Goal: Information Seeking & Learning: Learn about a topic

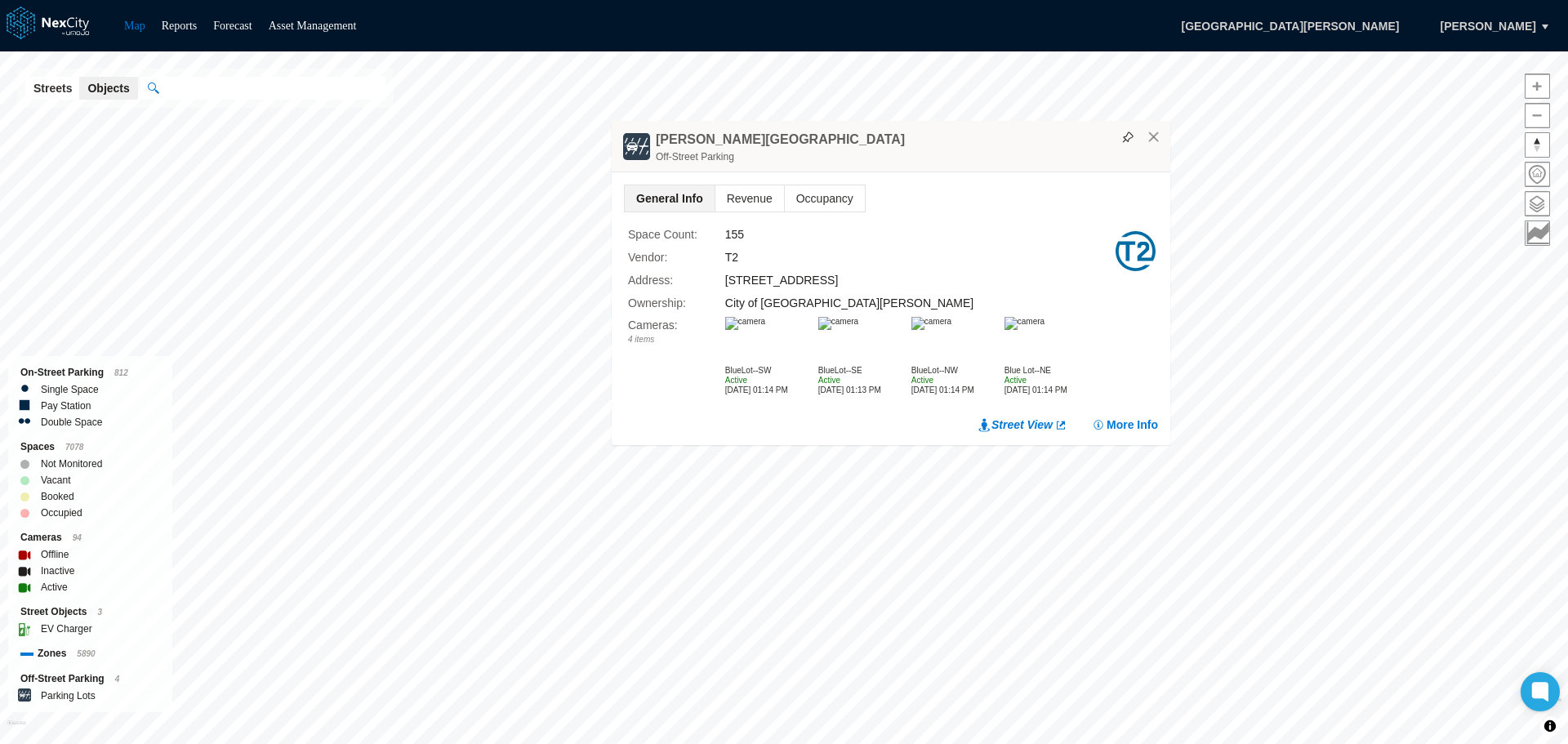
drag, startPoint x: 1019, startPoint y: 377, endPoint x: 974, endPoint y: 155, distance: 226.5
click at [974, 155] on div "Off-Street Parking" at bounding box center [909, 156] width 507 height 16
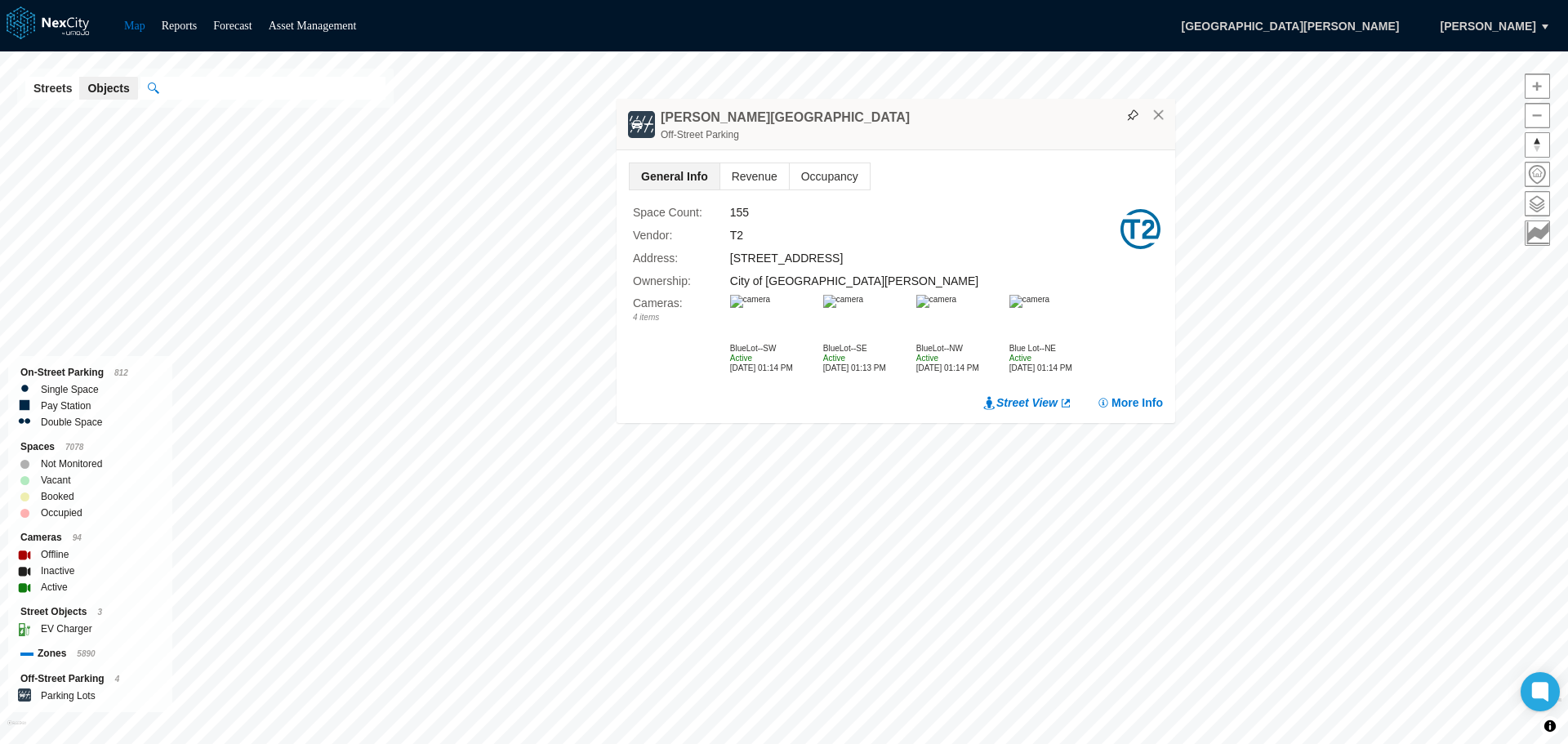
drag, startPoint x: 969, startPoint y: 397, endPoint x: 922, endPoint y: 129, distance: 272.1
click at [922, 129] on div "[PERSON_NAME] [GEOGRAPHIC_DATA]" at bounding box center [895, 124] width 559 height 51
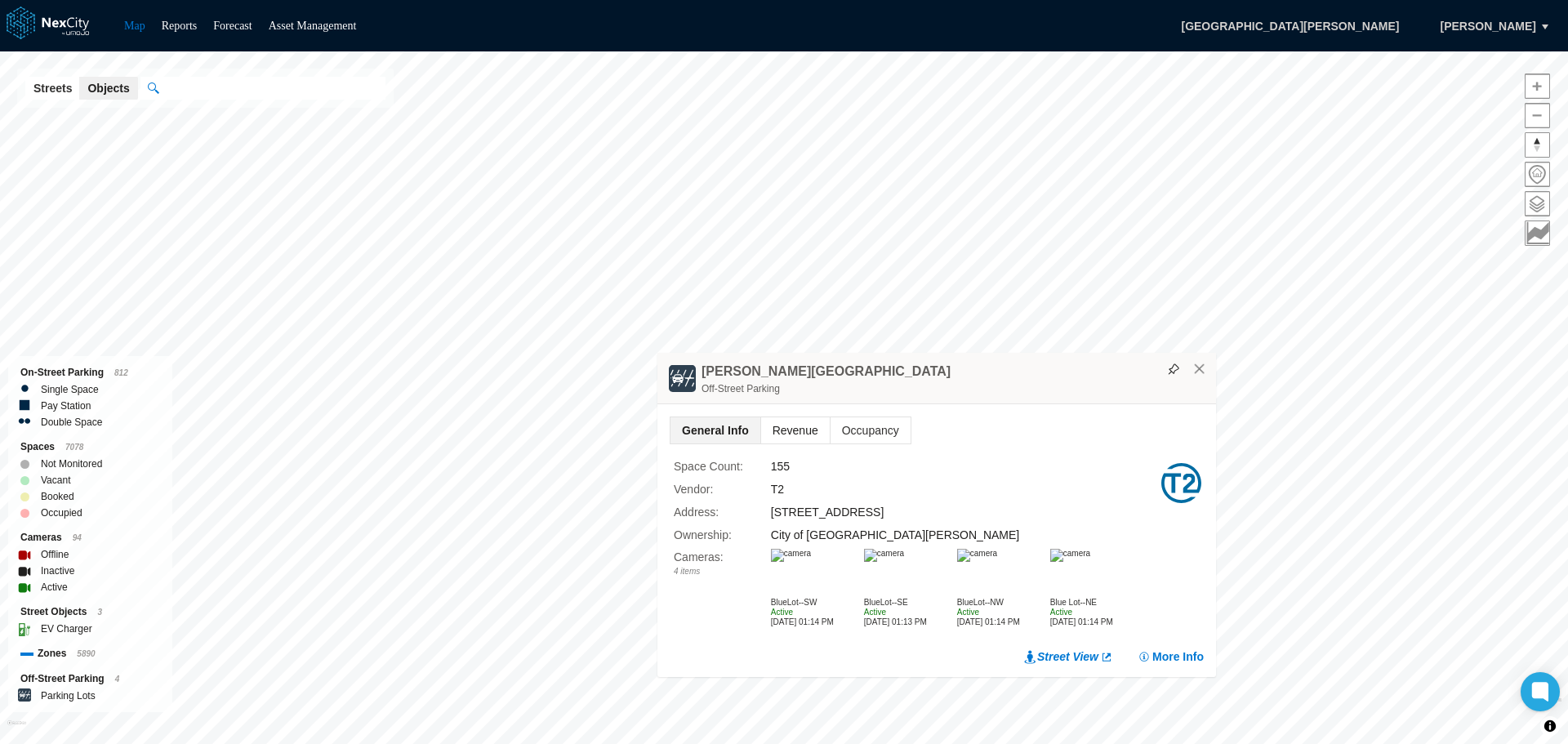
click at [778, 419] on span "Revenue" at bounding box center [795, 430] width 69 height 26
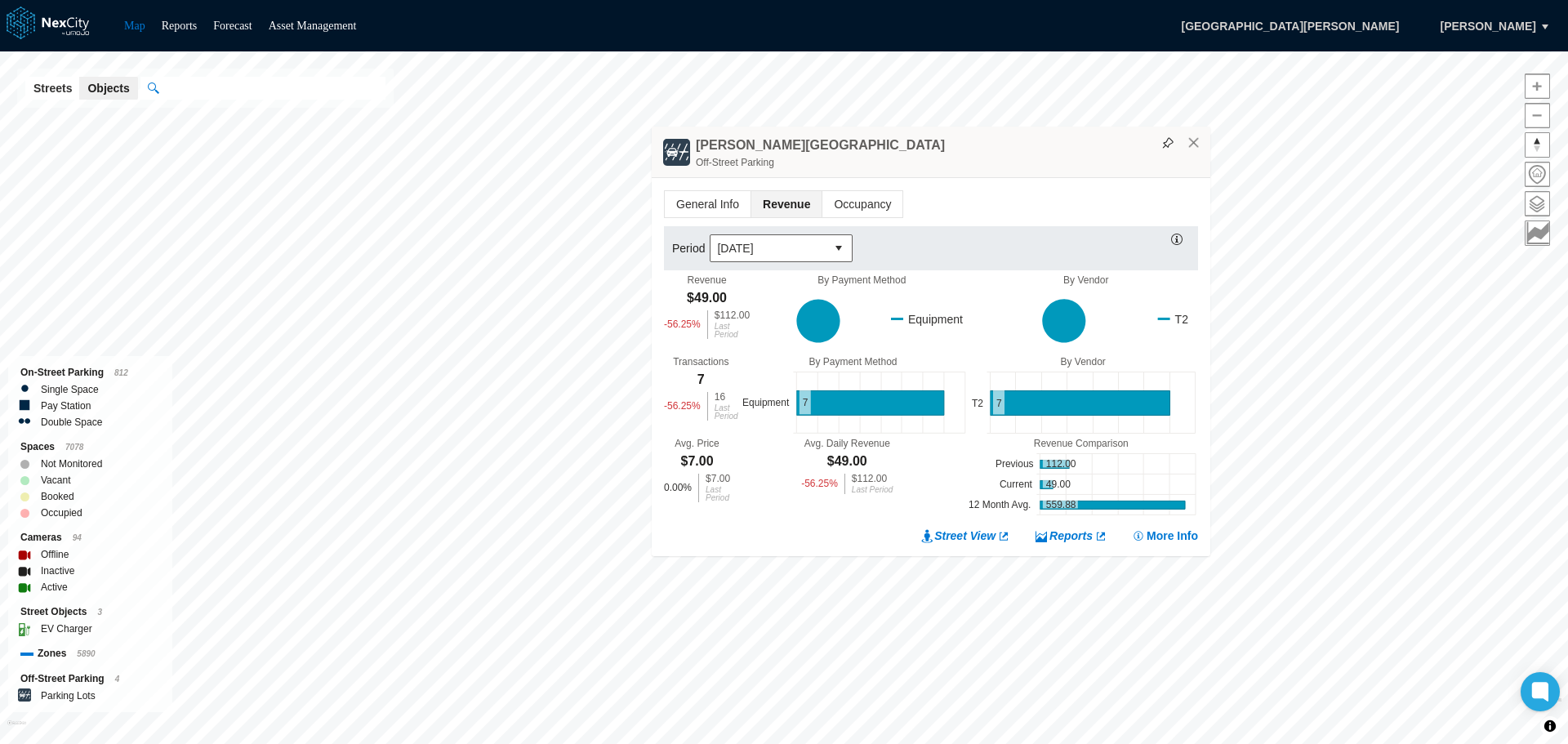
drag, startPoint x: 950, startPoint y: 348, endPoint x: 945, endPoint y: 165, distance: 183.1
click at [945, 165] on div "Off-Street Parking" at bounding box center [949, 162] width 507 height 16
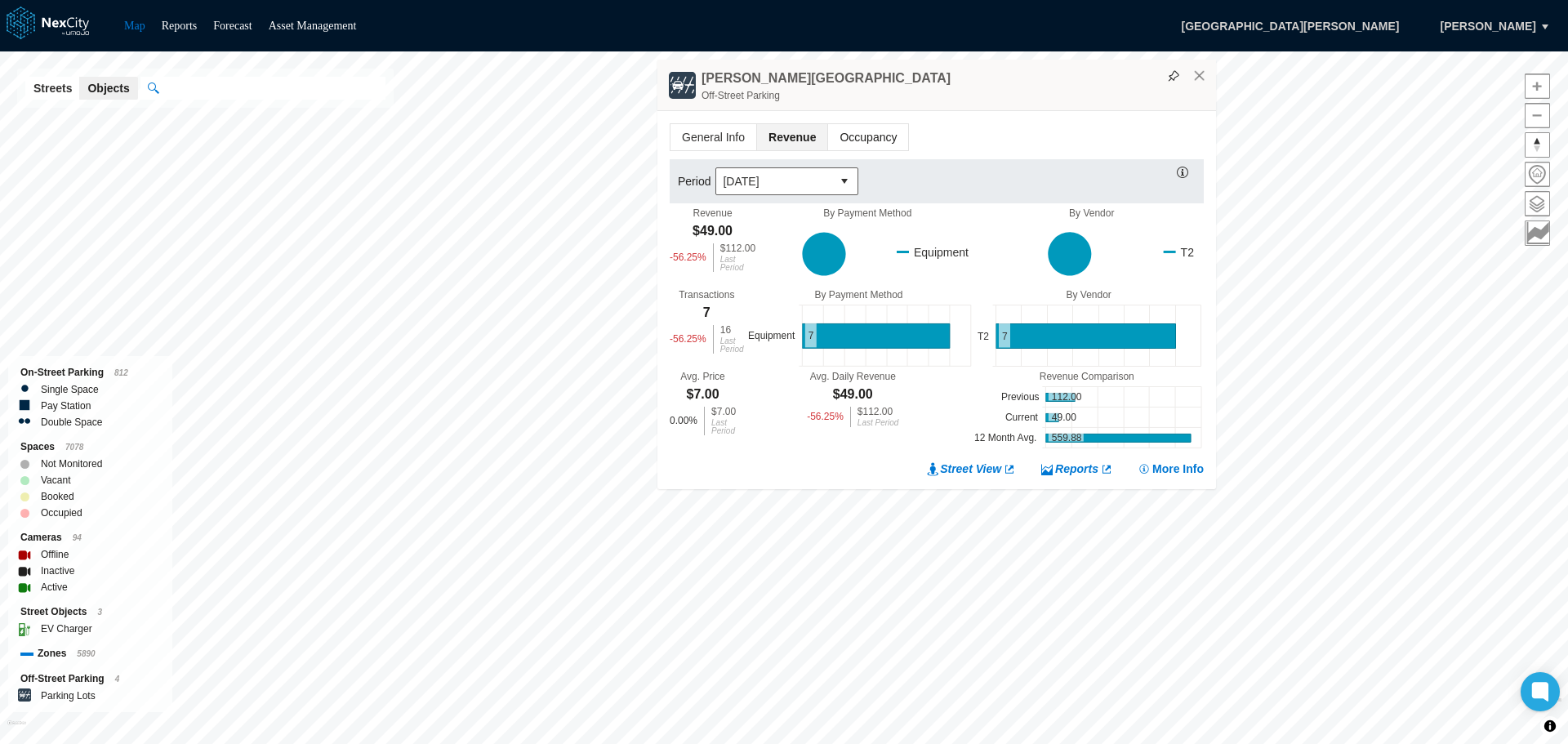
click at [865, 131] on span "Occupancy" at bounding box center [867, 137] width 80 height 26
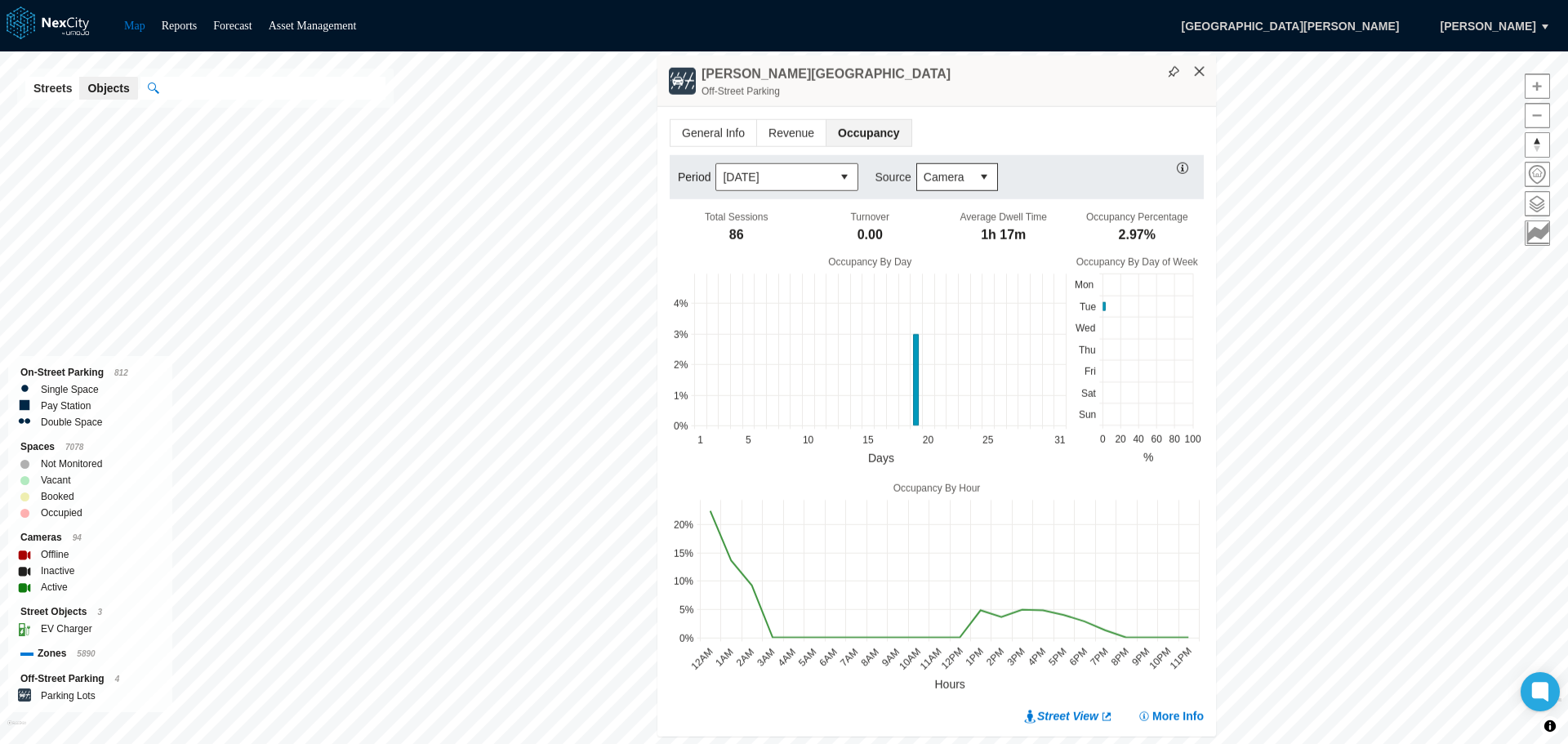
click at [1204, 73] on button "×" at bounding box center [1199, 71] width 14 height 14
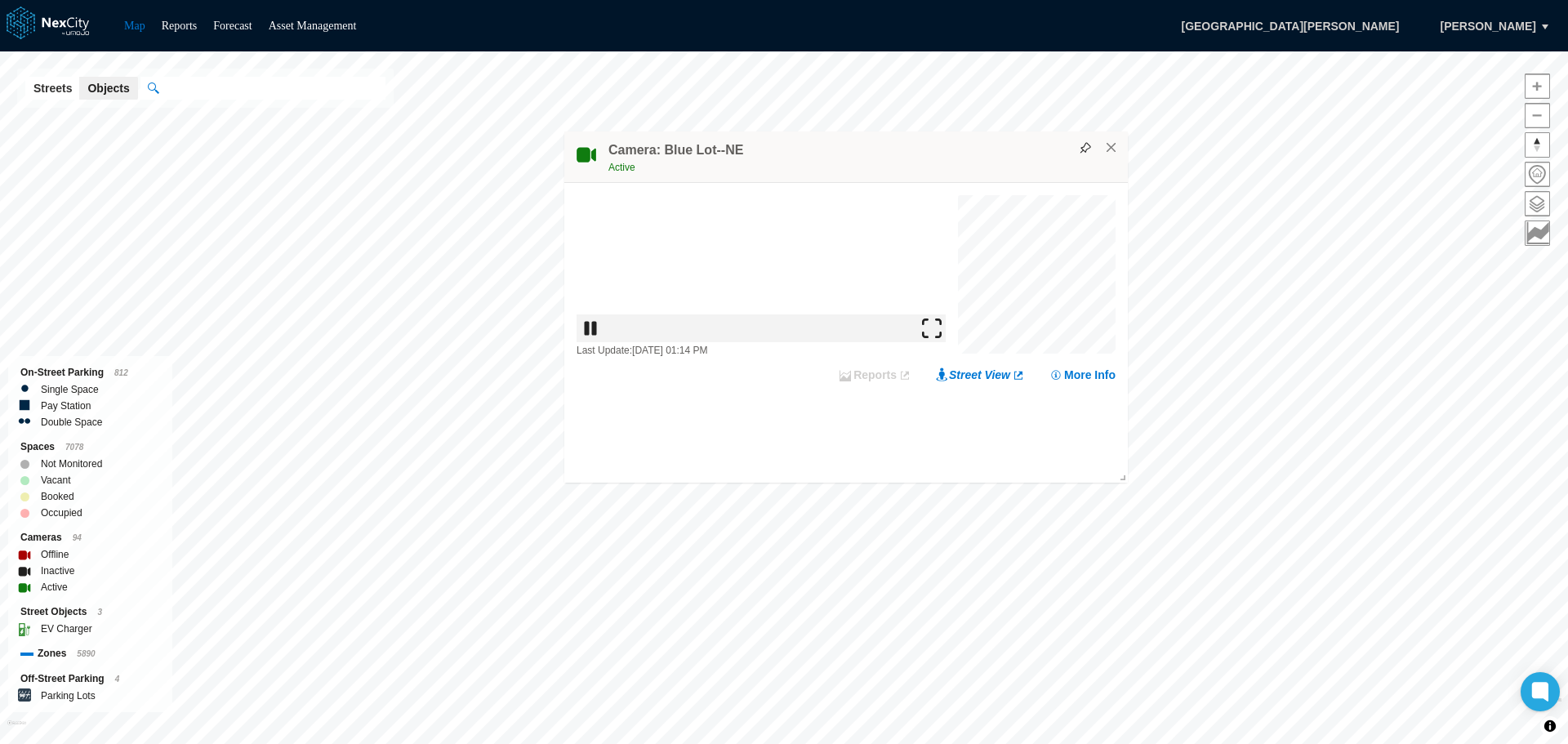
drag, startPoint x: 923, startPoint y: 409, endPoint x: 882, endPoint y: 162, distance: 250.4
click at [882, 162] on div "Active" at bounding box center [865, 167] width 511 height 16
drag, startPoint x: 936, startPoint y: 407, endPoint x: 921, endPoint y: 152, distance: 255.4
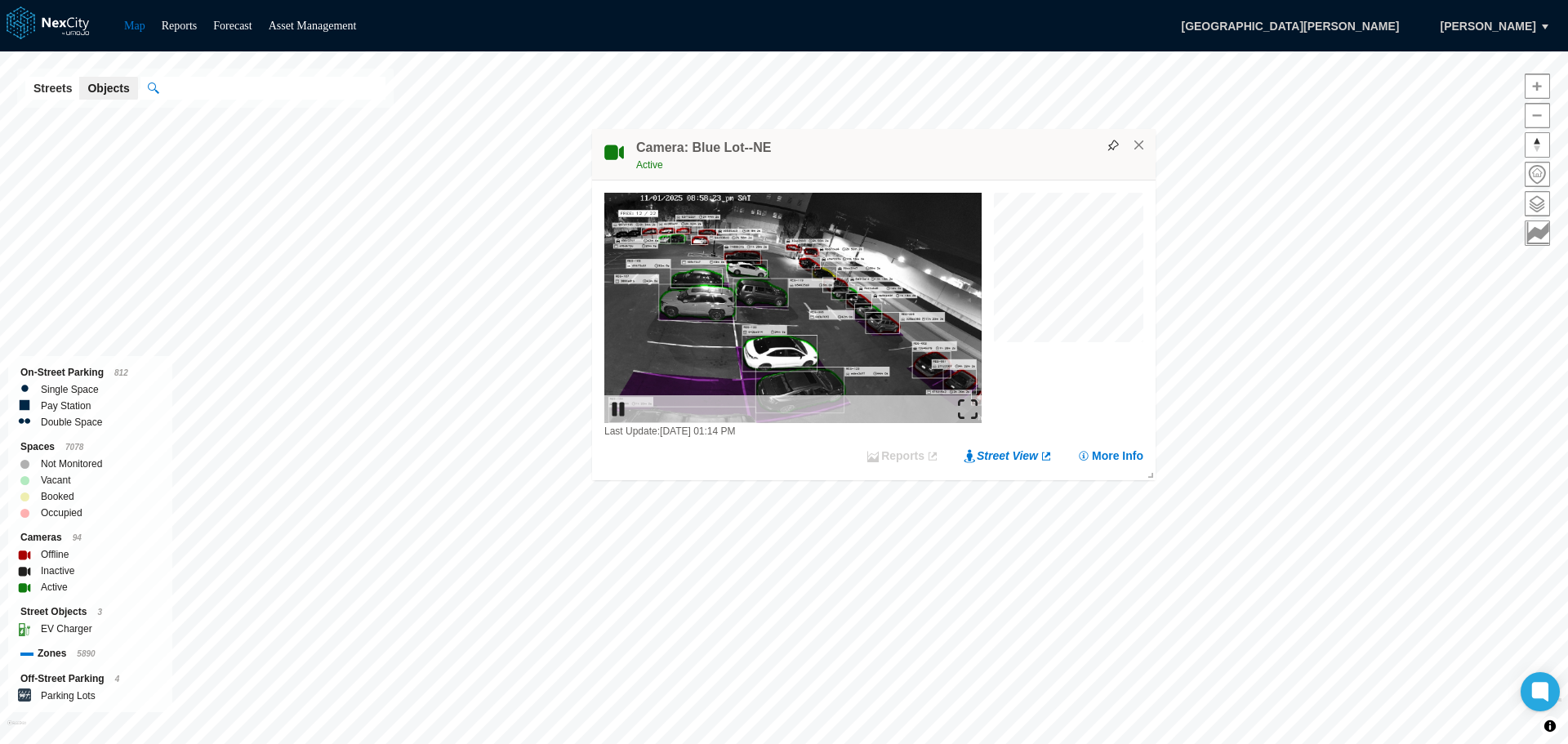
click at [921, 157] on div "Active" at bounding box center [892, 165] width 511 height 16
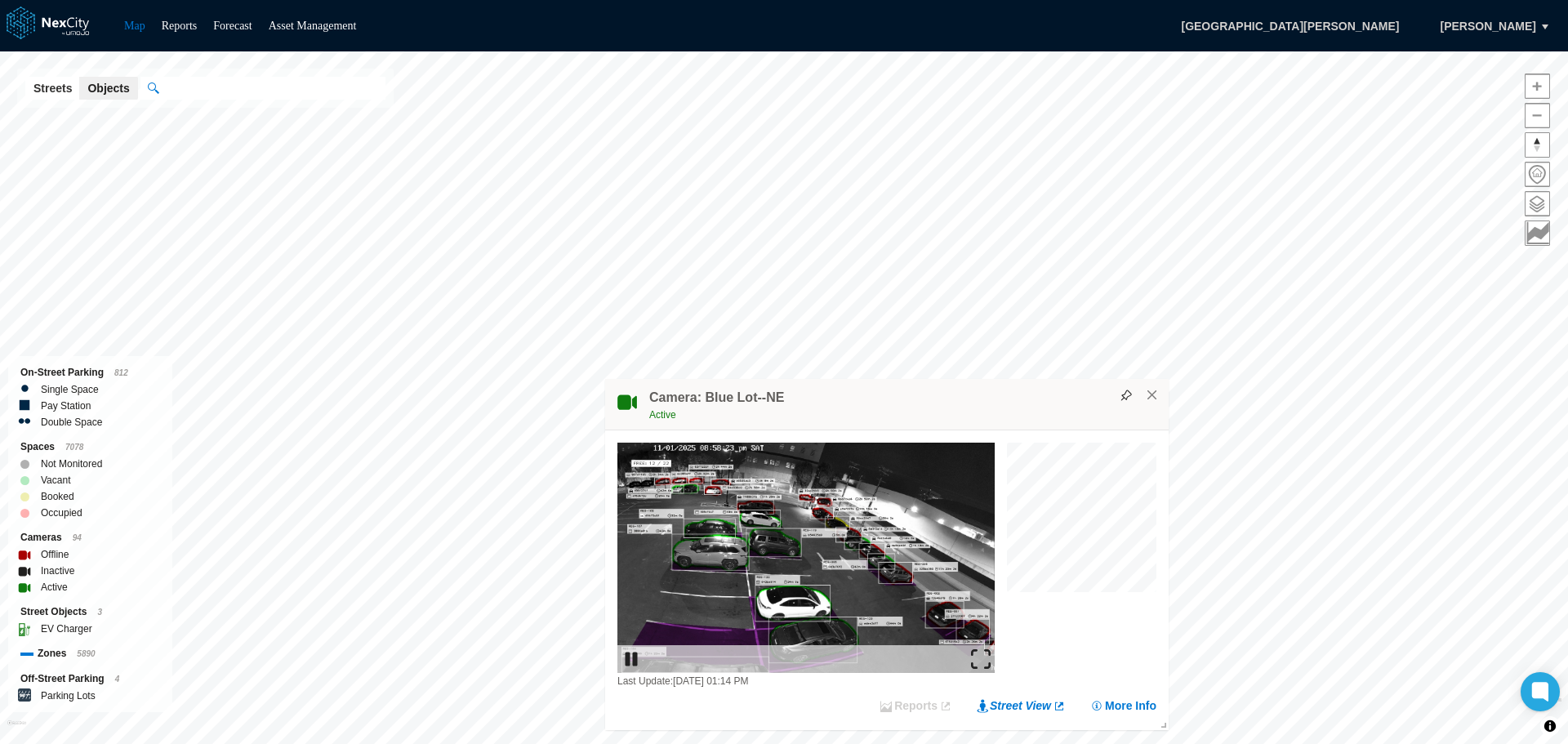
click at [979, 651] on img at bounding box center [981, 659] width 19 height 19
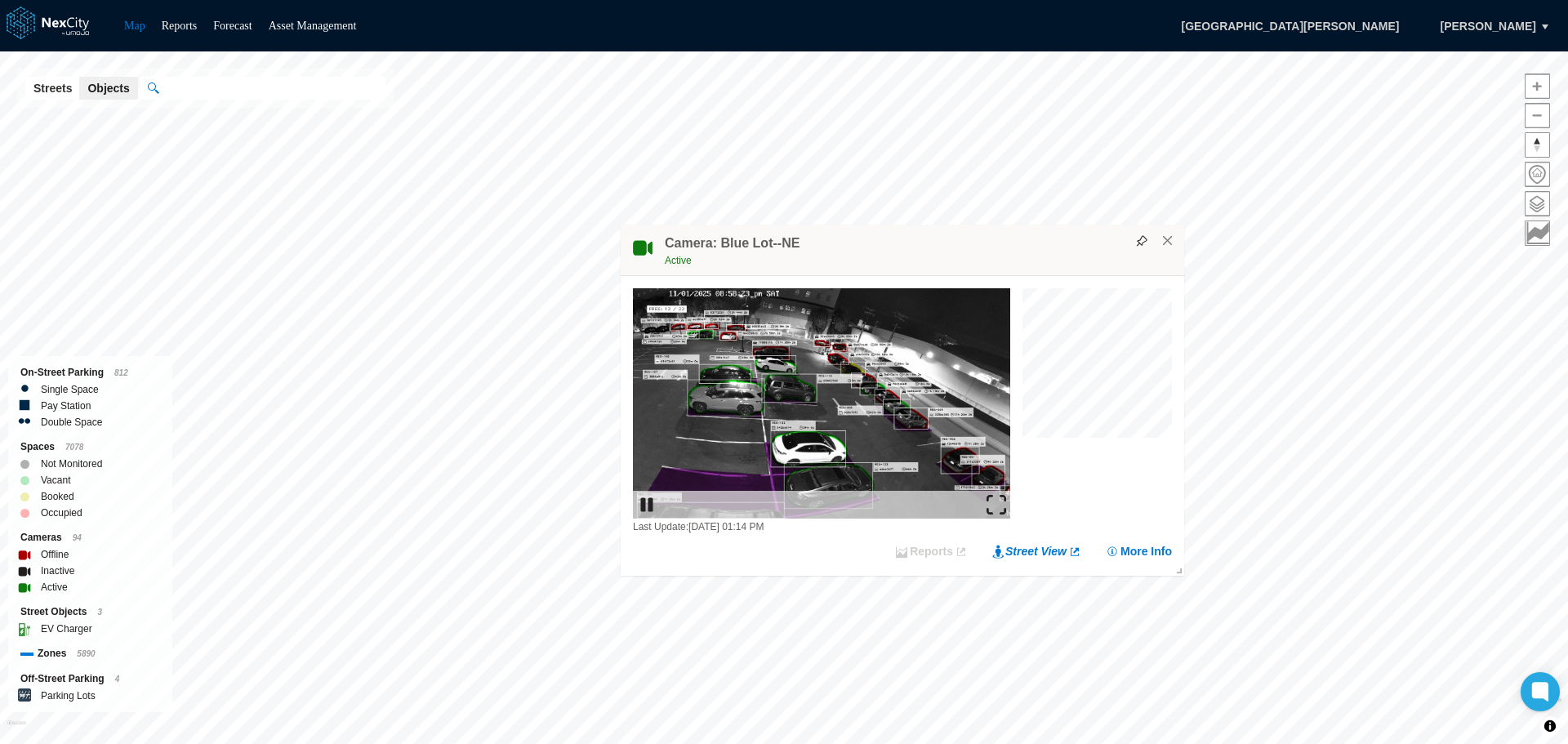
drag, startPoint x: 1032, startPoint y: 412, endPoint x: 1047, endPoint y: 258, distance: 154.7
click at [1047, 258] on div "Active" at bounding box center [921, 261] width 511 height 16
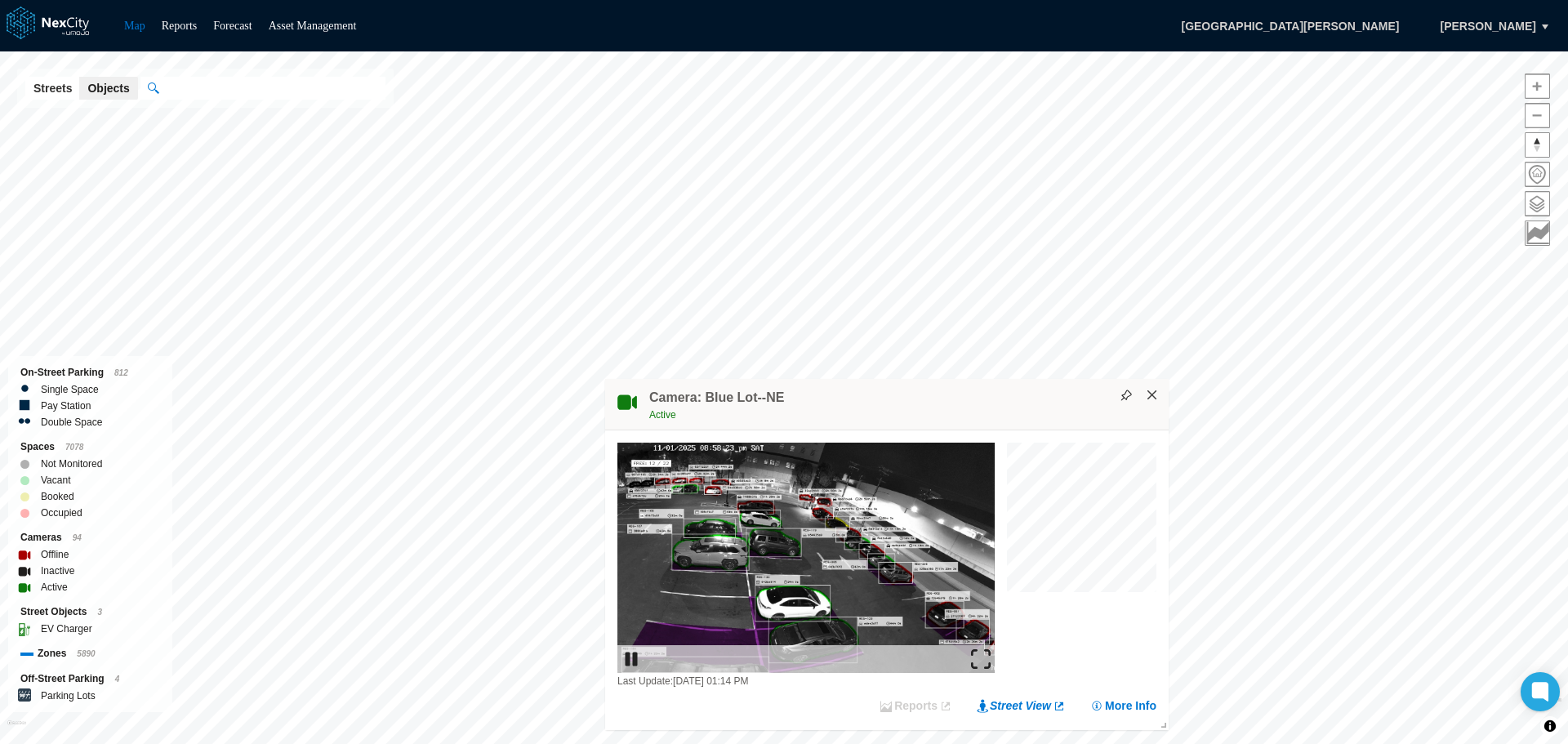
click at [1151, 399] on button "×" at bounding box center [1152, 395] width 14 height 14
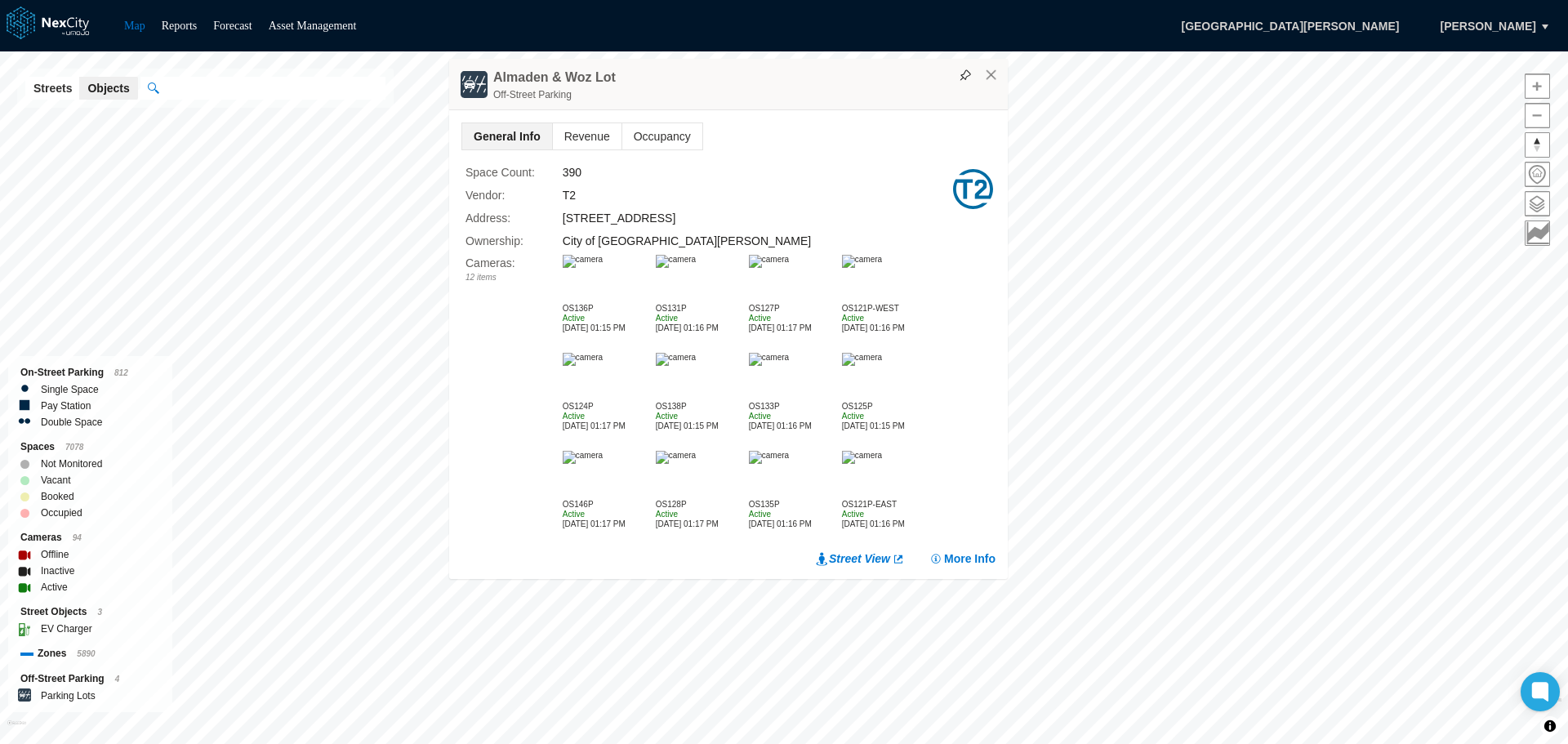
drag, startPoint x: 765, startPoint y: 69, endPoint x: 765, endPoint y: 98, distance: 29.0
click at [765, 98] on div "Off-Street Parking" at bounding box center [746, 95] width 507 height 16
click at [578, 142] on span "Revenue" at bounding box center [587, 137] width 69 height 26
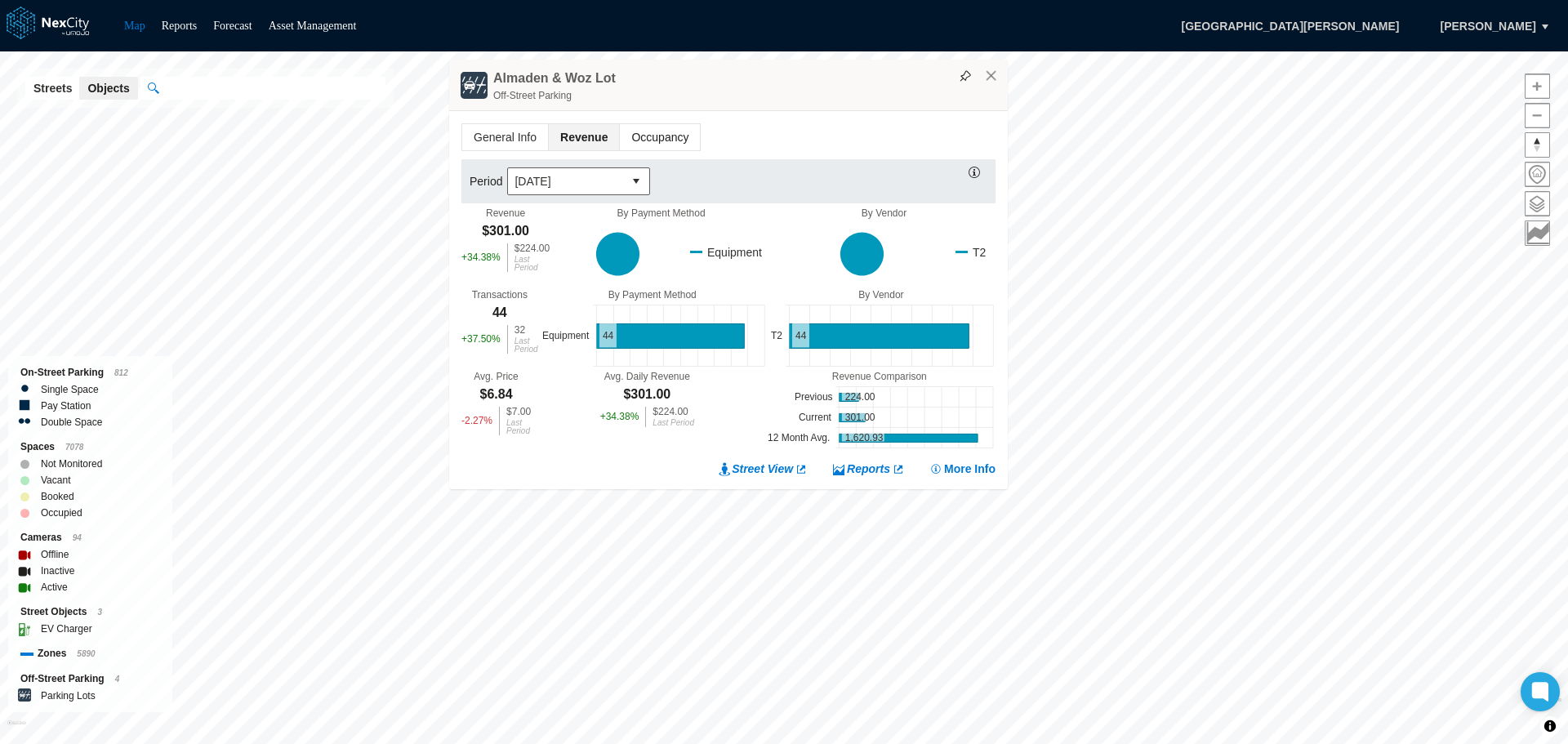
click at [646, 133] on span "Occupancy" at bounding box center [660, 137] width 80 height 26
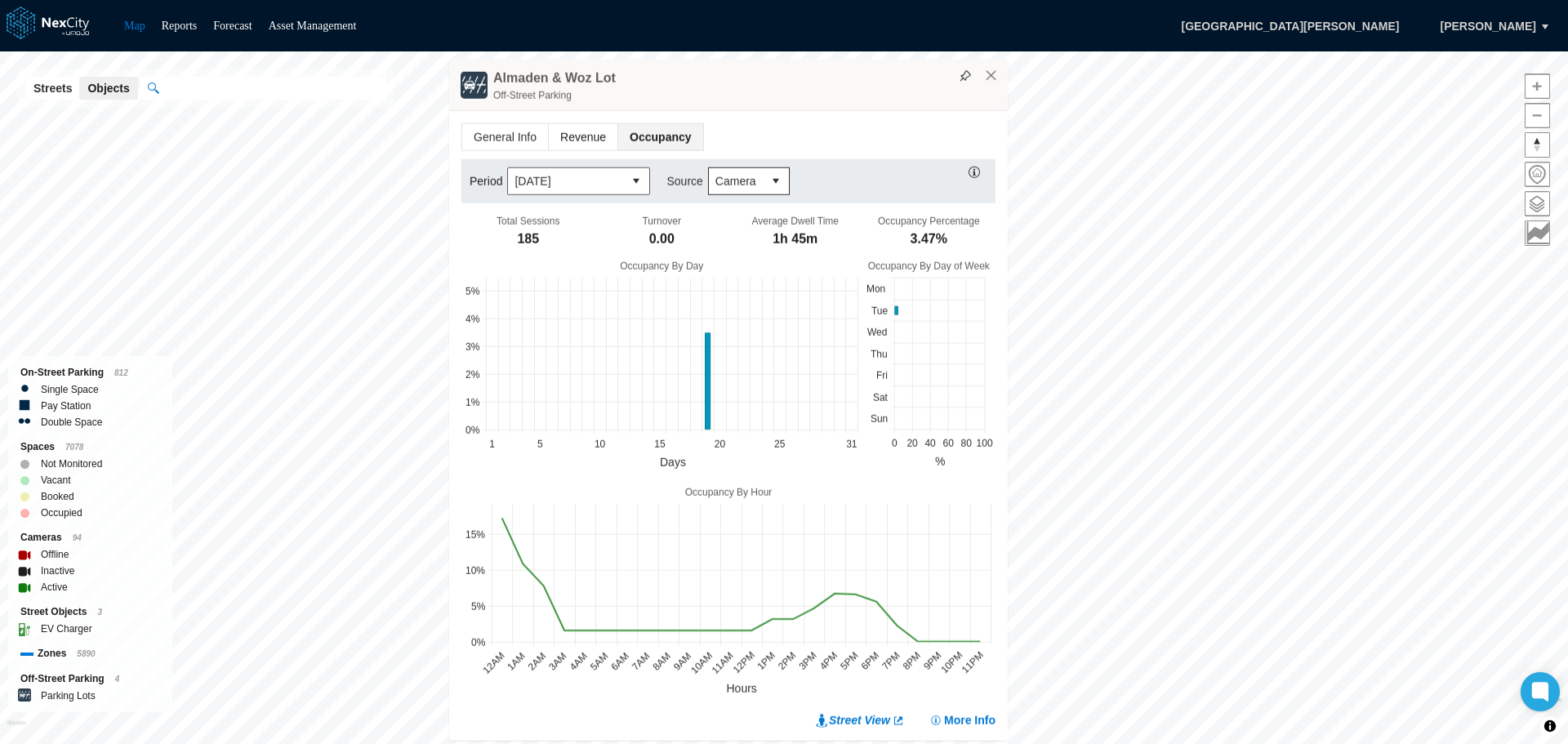
click at [595, 137] on span "Revenue" at bounding box center [583, 137] width 69 height 26
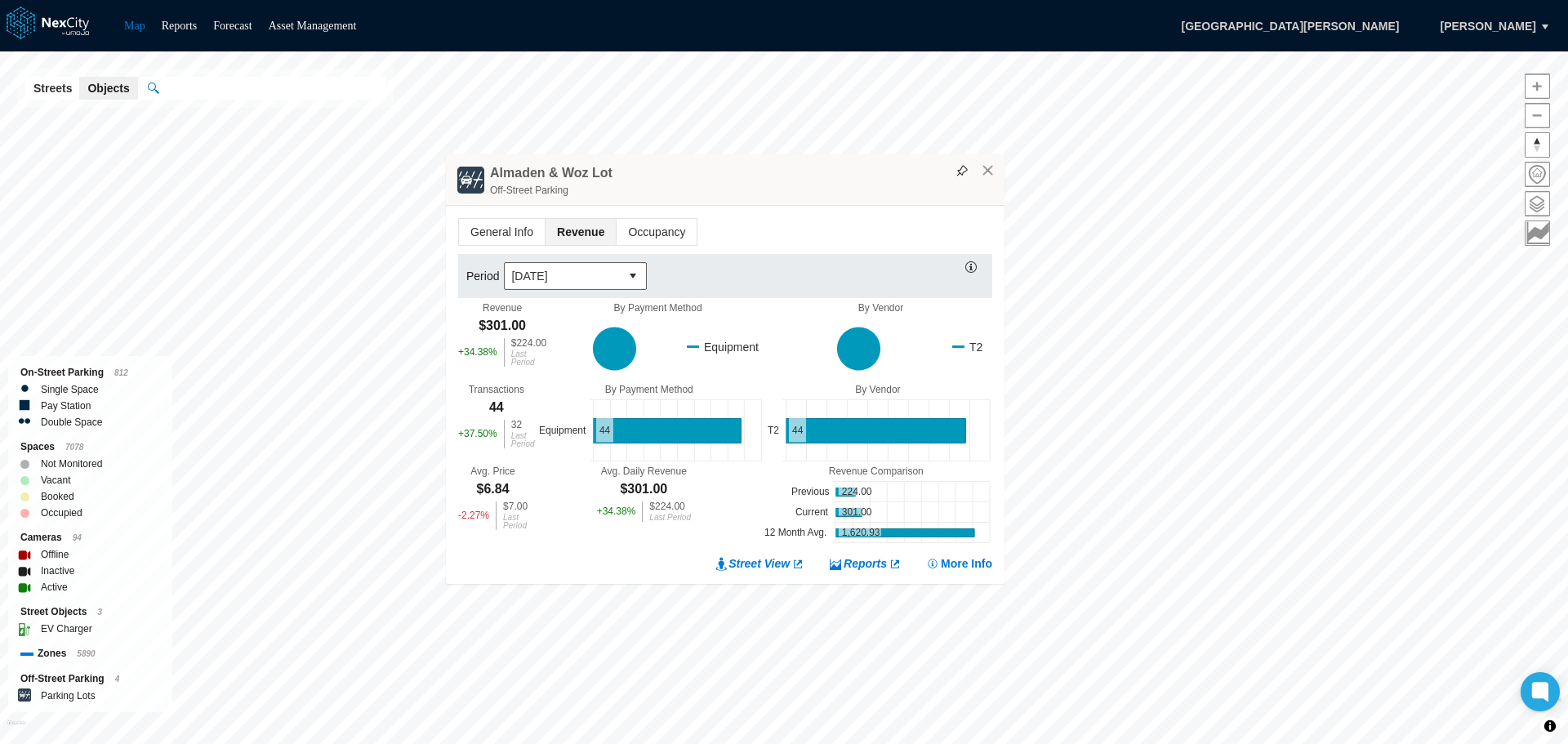
drag, startPoint x: 747, startPoint y: 331, endPoint x: 743, endPoint y: 179, distance: 152.1
click at [743, 179] on div "Almaden & Woz Lot Off-Street Parking" at bounding box center [725, 179] width 559 height 51
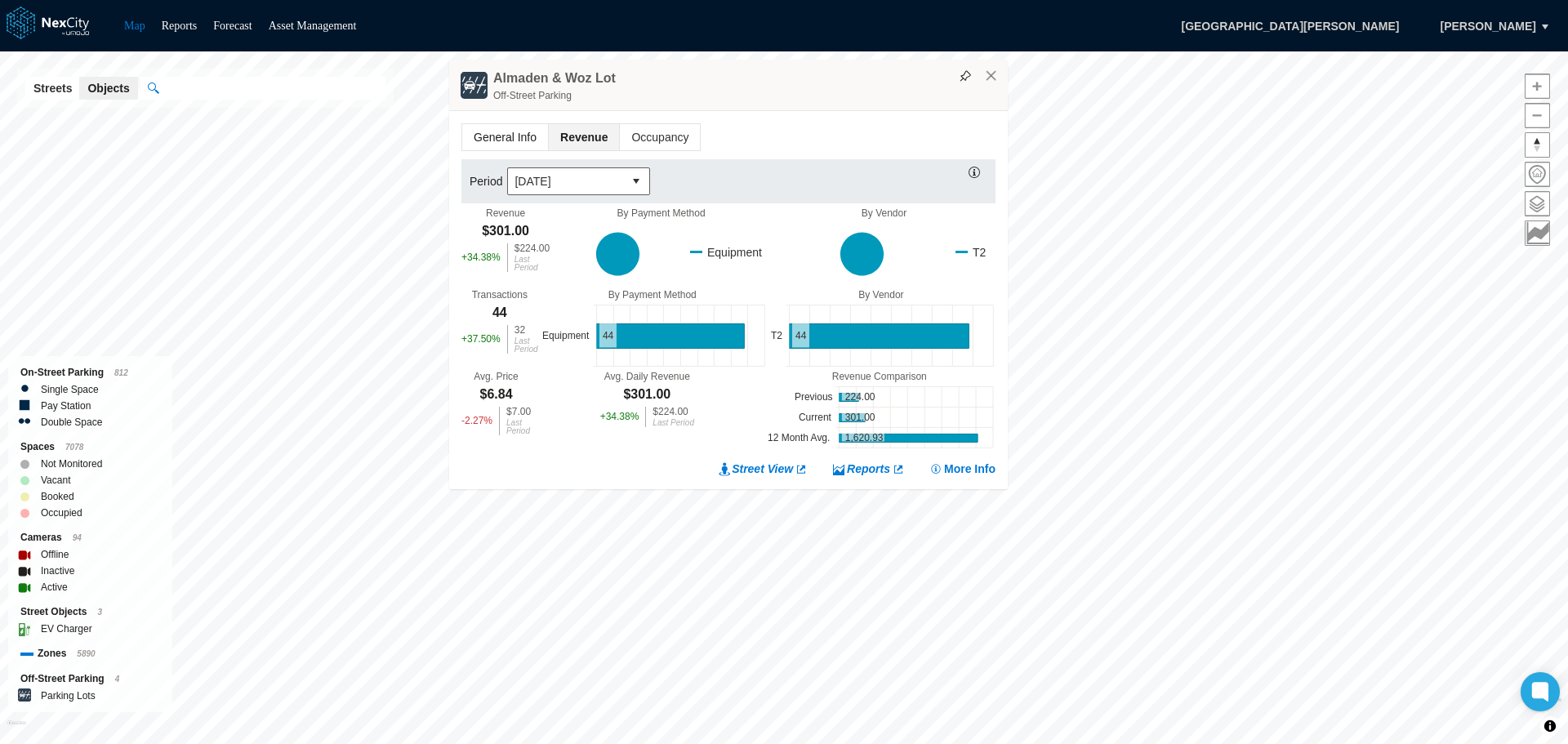
click at [519, 136] on span "General Info" at bounding box center [505, 137] width 86 height 26
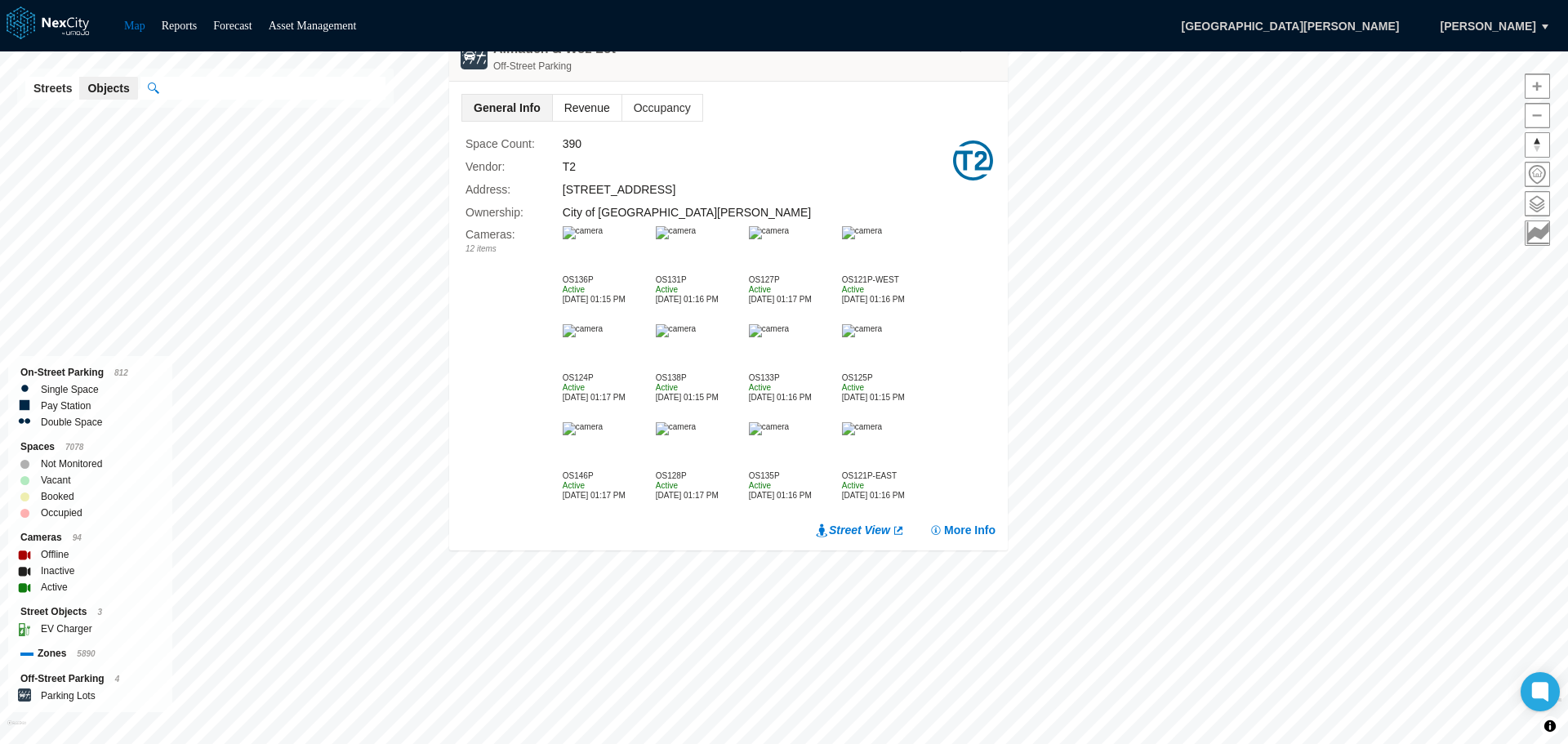
click at [584, 105] on span "Revenue" at bounding box center [587, 107] width 69 height 26
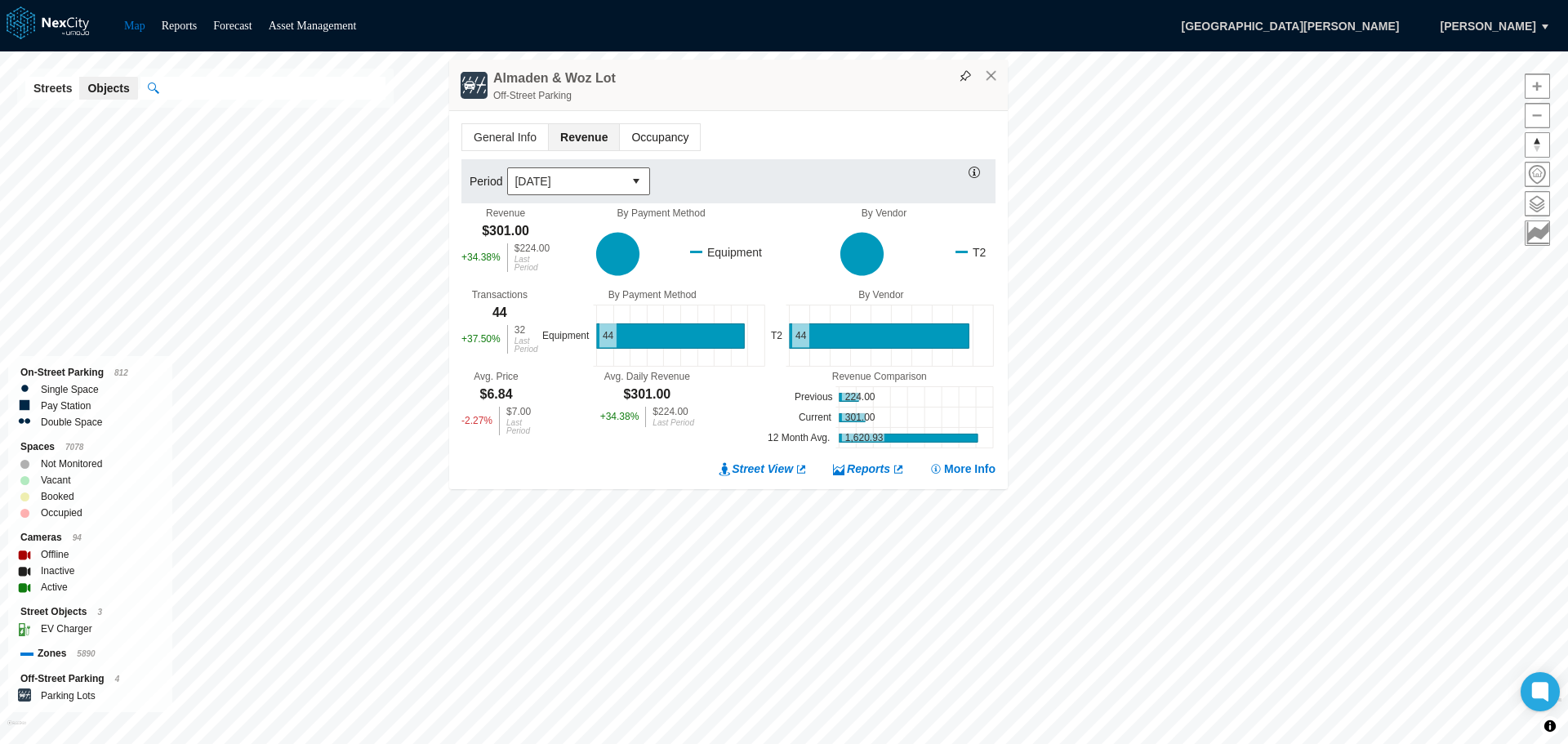
click at [663, 134] on span "Occupancy" at bounding box center [660, 137] width 80 height 26
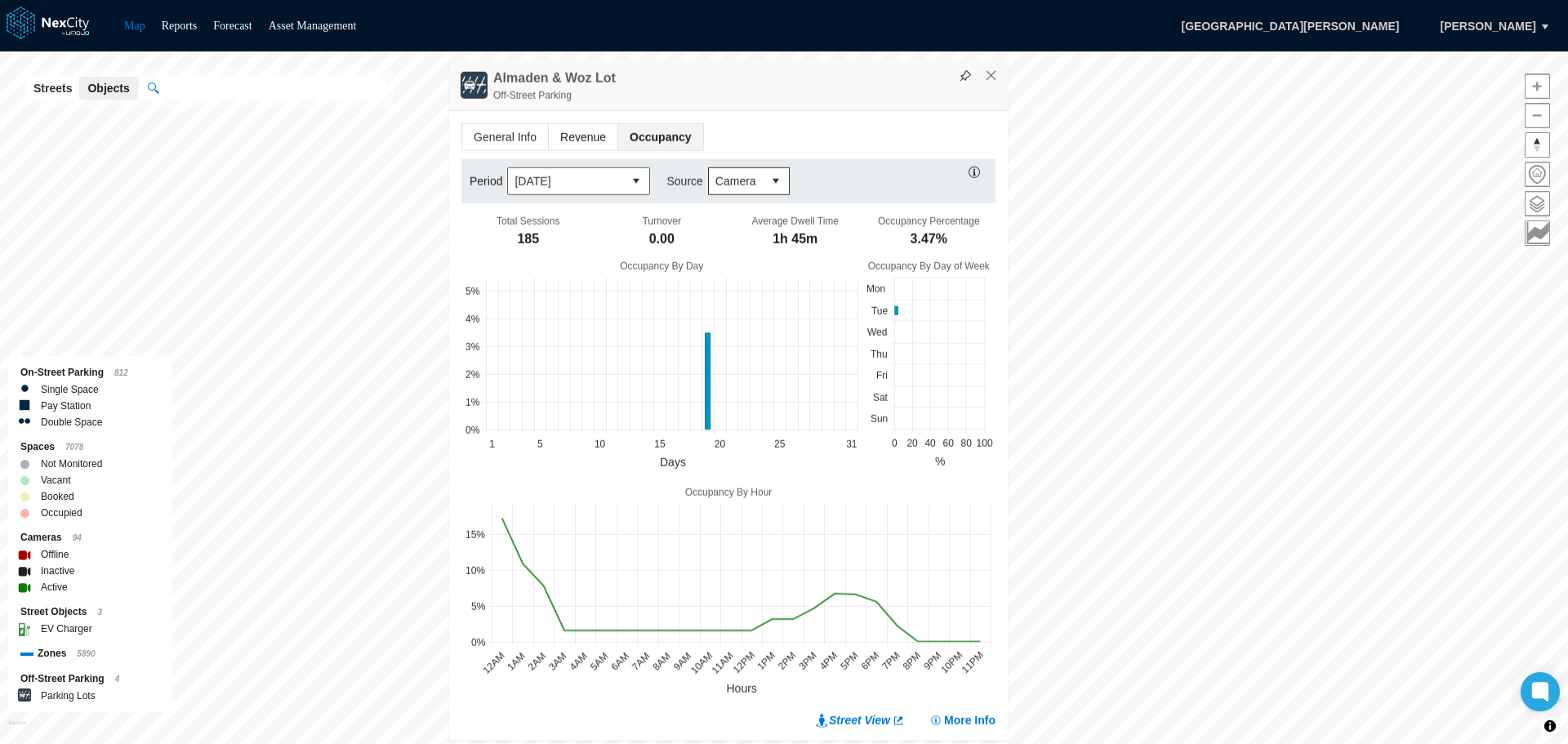
click at [595, 132] on span "Revenue" at bounding box center [583, 137] width 69 height 26
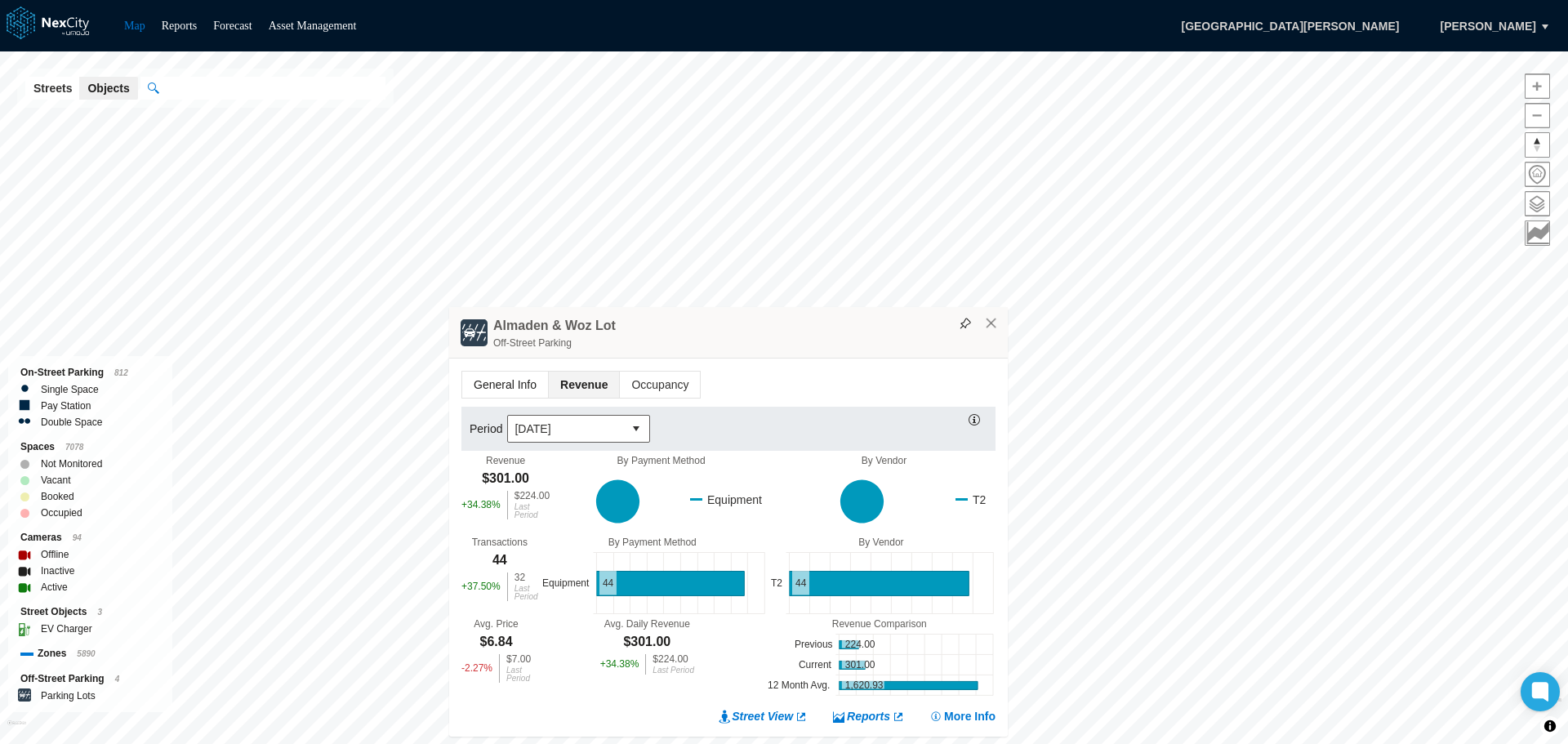
click at [501, 375] on span "General Info" at bounding box center [505, 384] width 86 height 26
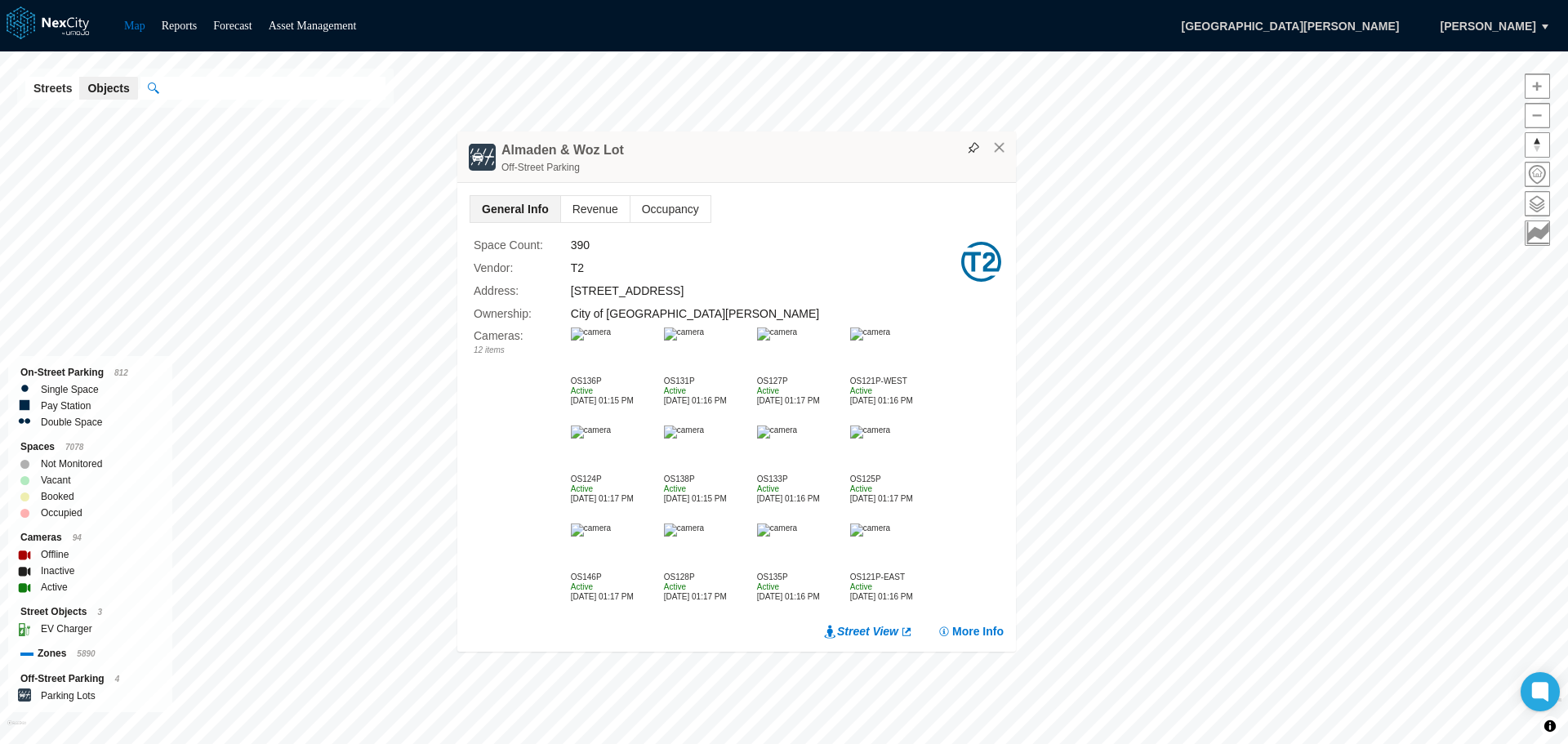
drag, startPoint x: 802, startPoint y: 256, endPoint x: 811, endPoint y: 171, distance: 85.5
click at [811, 171] on div "Off-Street Parking" at bounding box center [755, 167] width 507 height 16
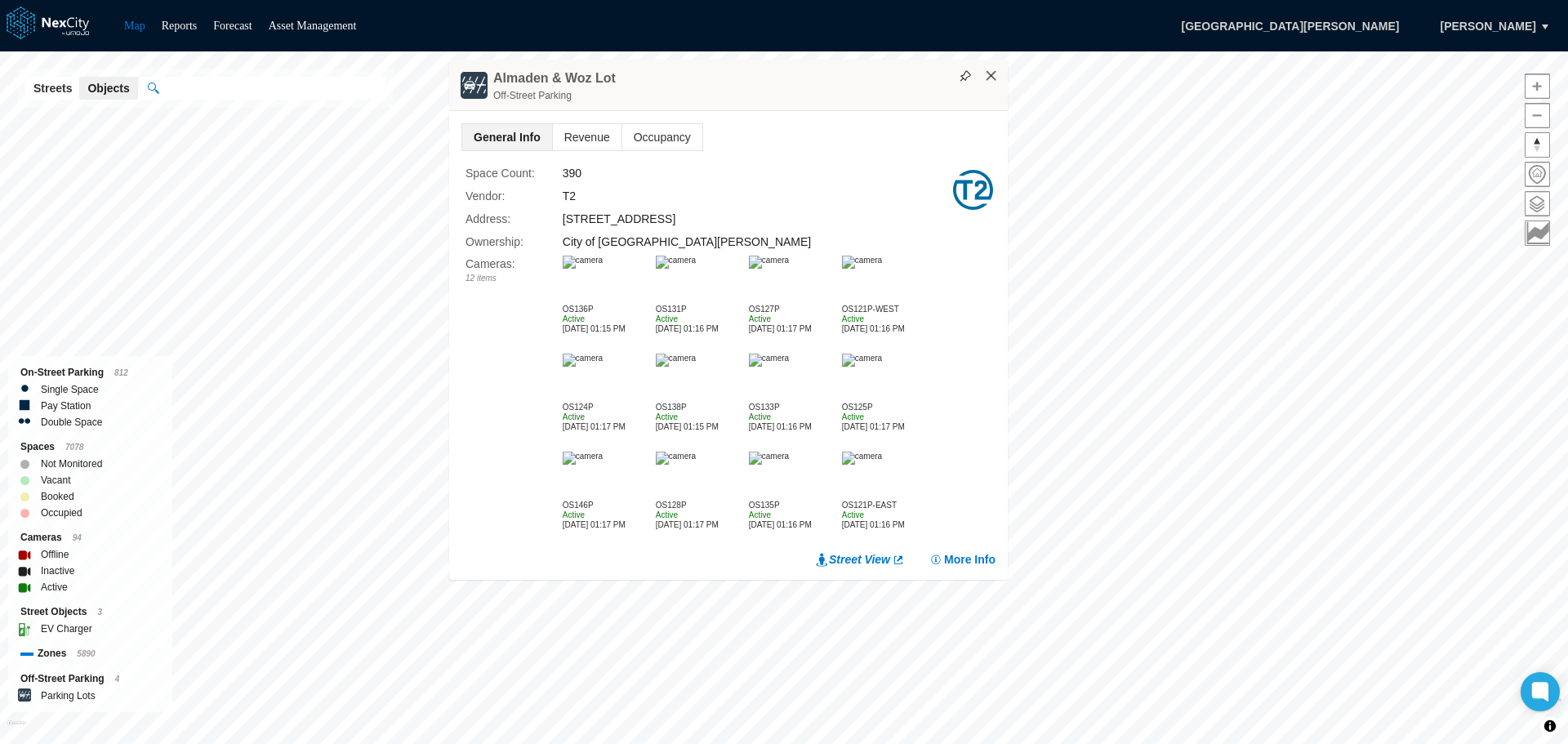
click at [987, 82] on button "×" at bounding box center [991, 75] width 14 height 14
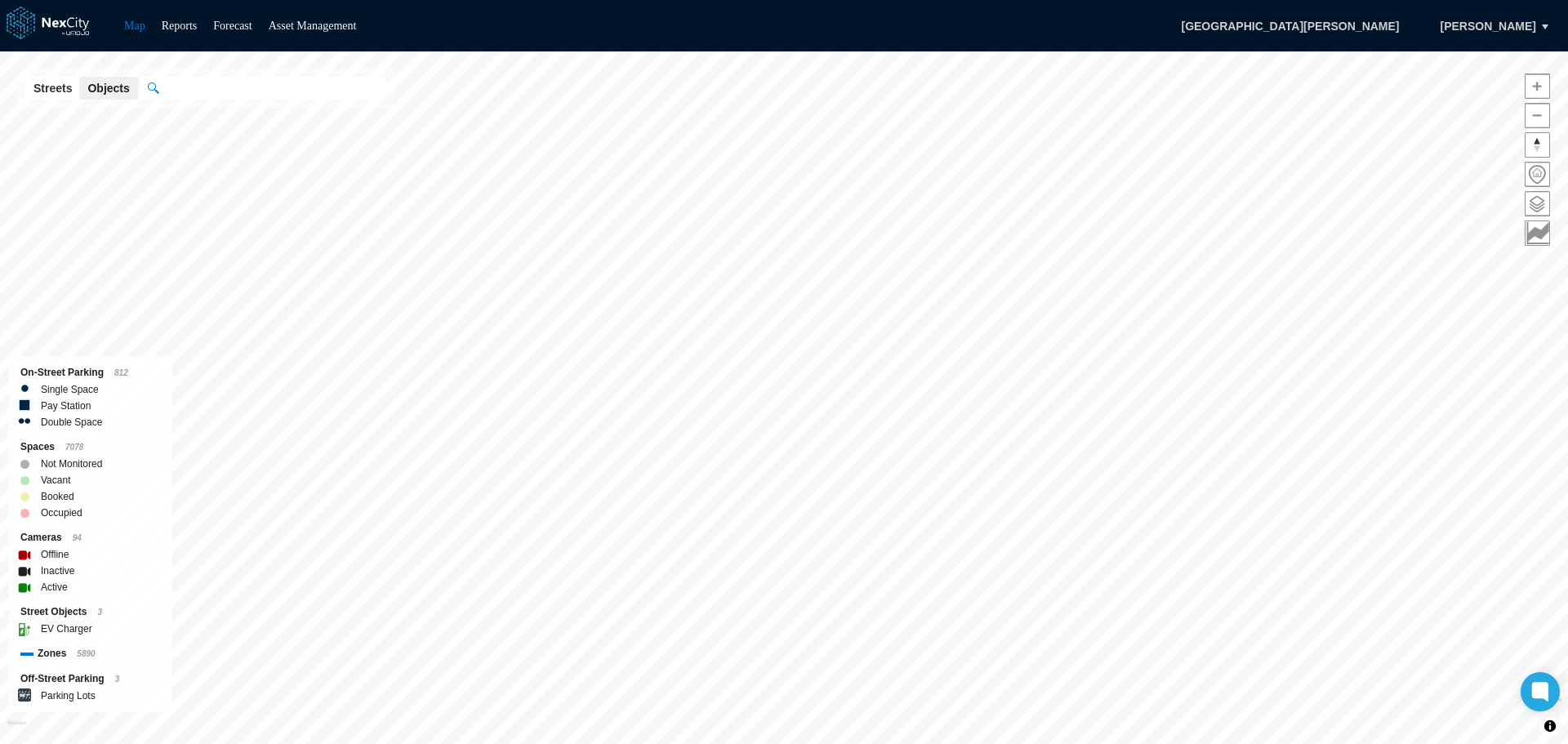
click at [889, 743] on html "Map Reports Forecast Asset Management [GEOGRAPHIC_DATA][PERSON_NAME], [PERSON_N…" at bounding box center [784, 372] width 1568 height 744
click at [977, 297] on img at bounding box center [975, 288] width 19 height 19
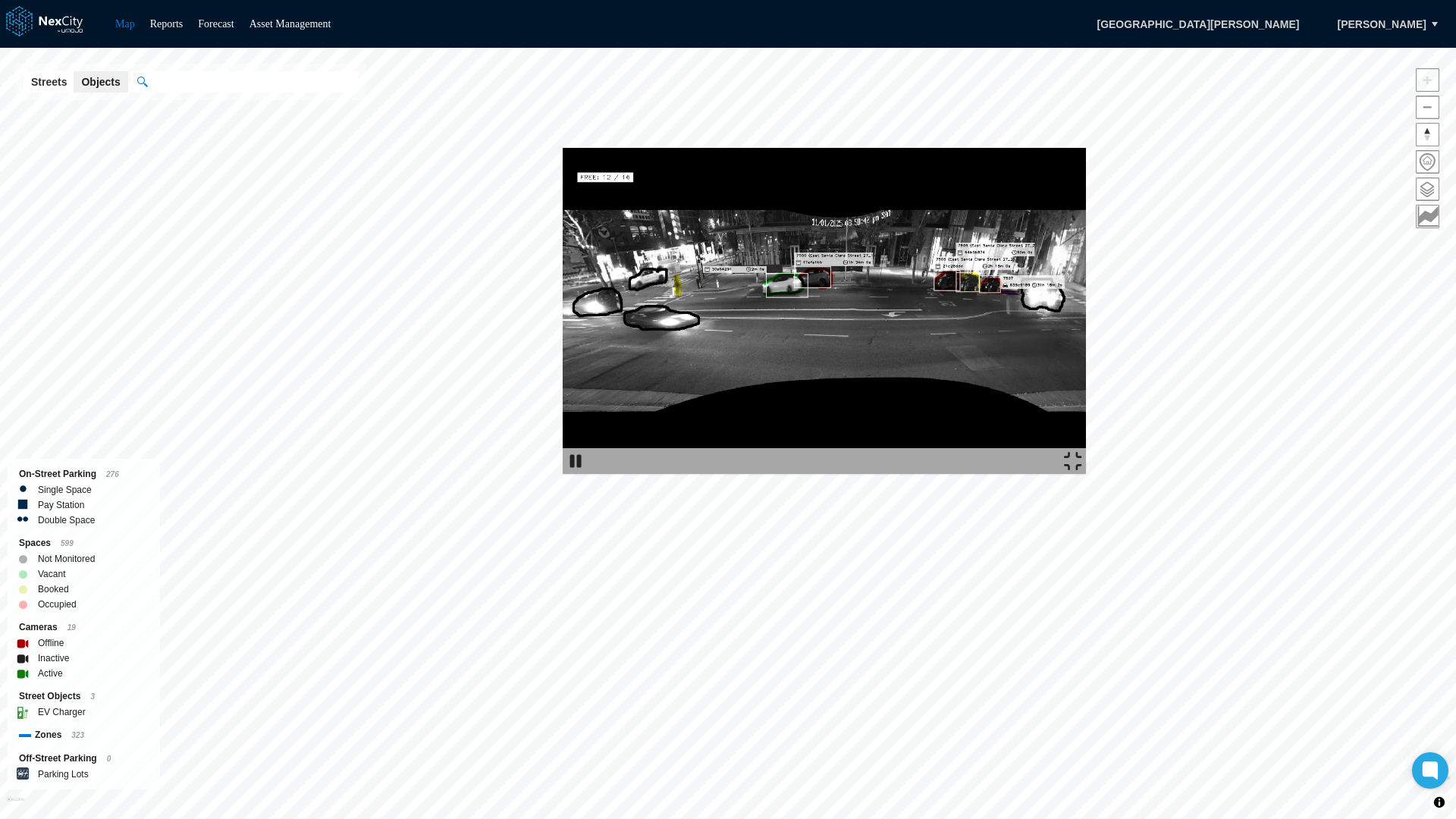
click at [694, 148] on img at bounding box center [824, 311] width 523 height 326
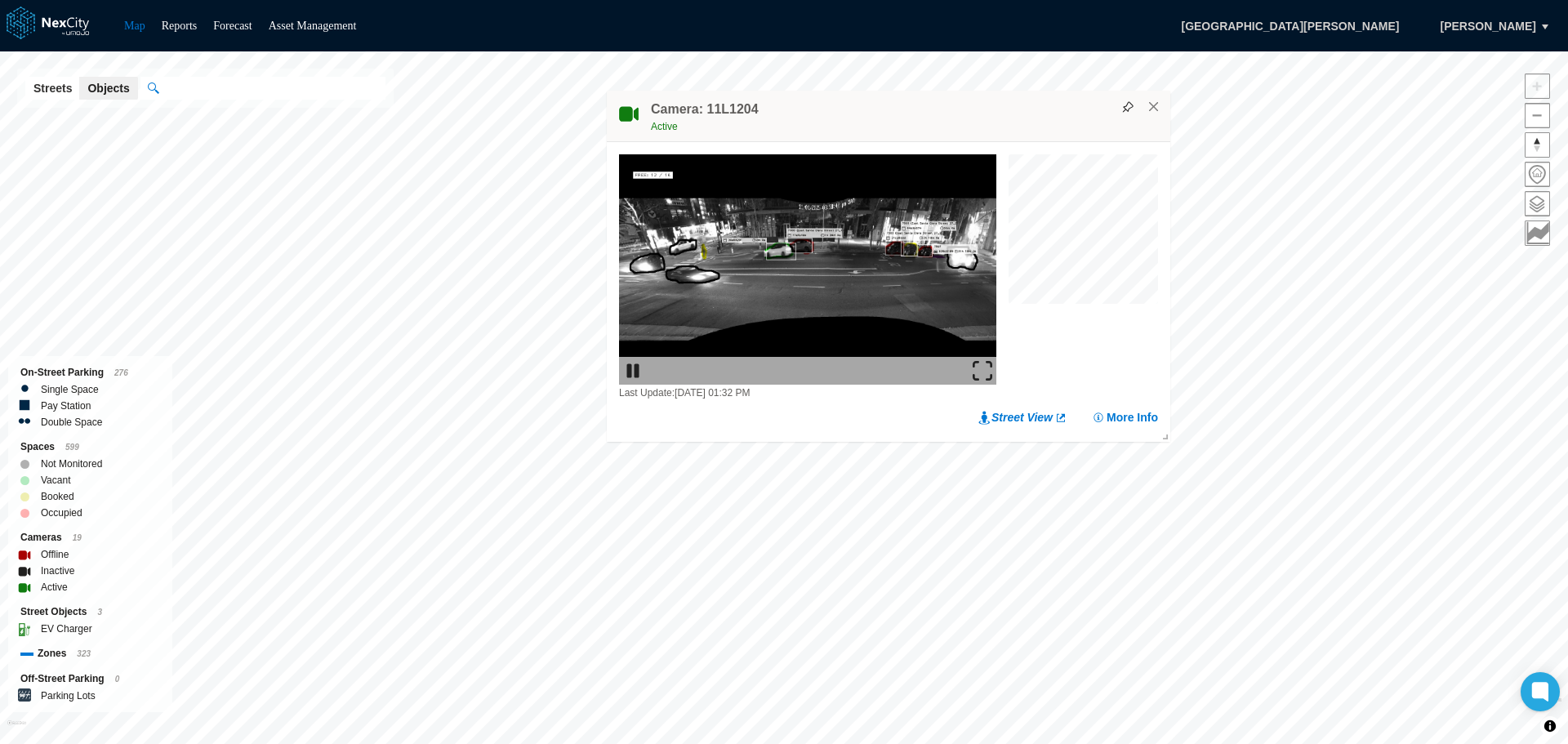
click at [978, 370] on img at bounding box center [982, 371] width 19 height 19
click at [1153, 110] on button "×" at bounding box center [1154, 106] width 14 height 14
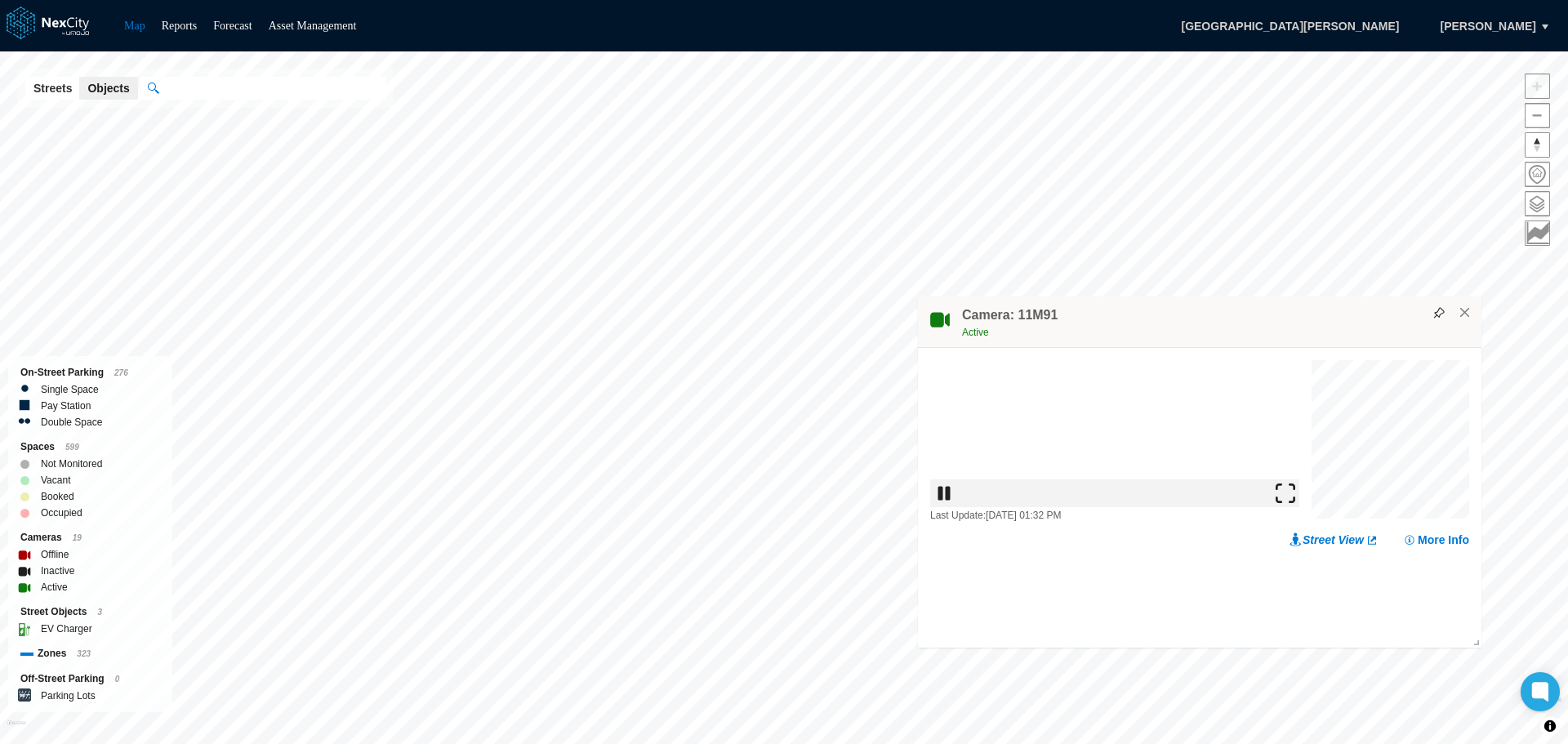
click at [1290, 503] on img at bounding box center [1285, 493] width 19 height 19
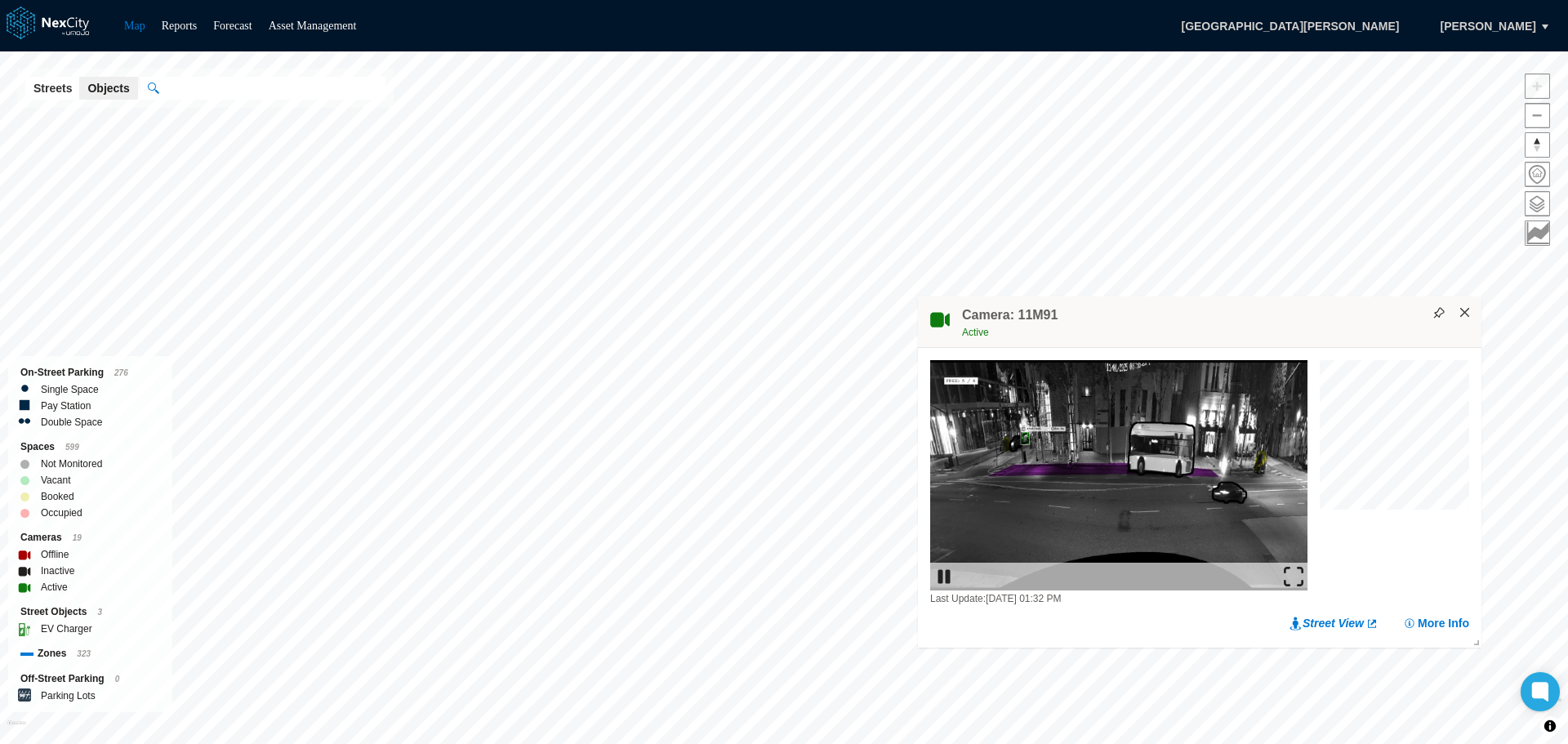
click at [1470, 306] on button "×" at bounding box center [1465, 313] width 14 height 14
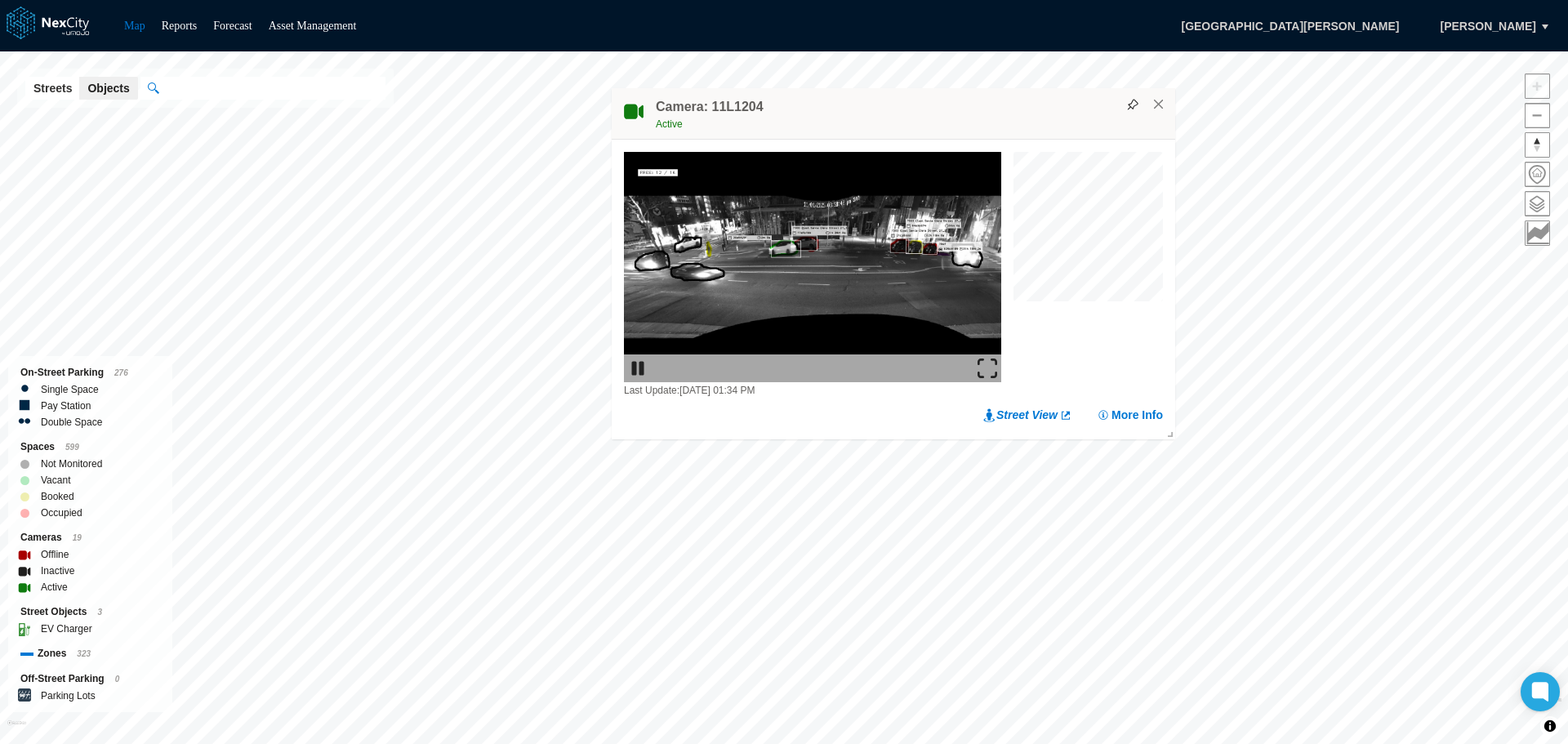
click at [993, 365] on img at bounding box center [987, 369] width 19 height 19
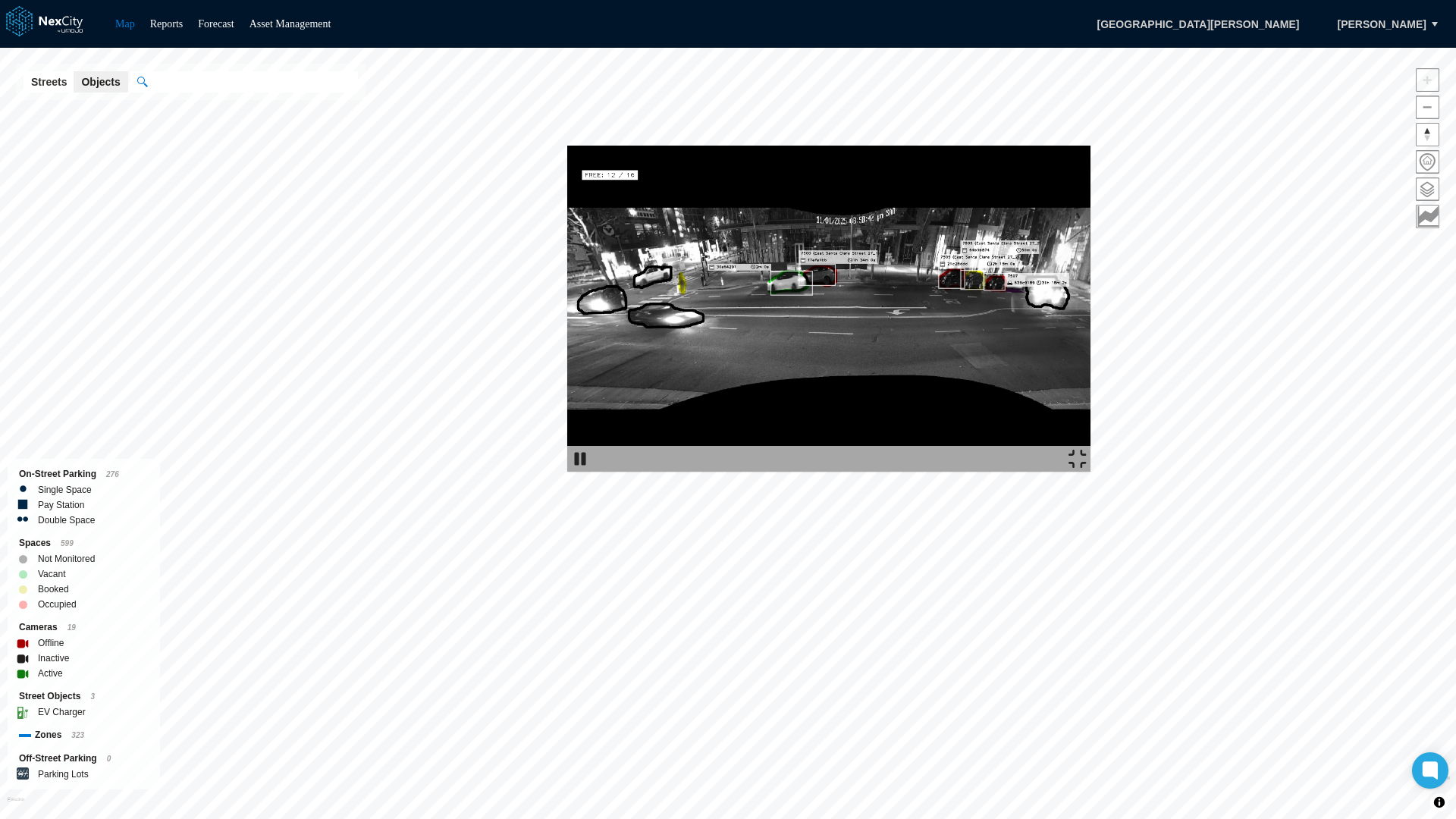
click at [842, 146] on img at bounding box center [829, 309] width 523 height 326
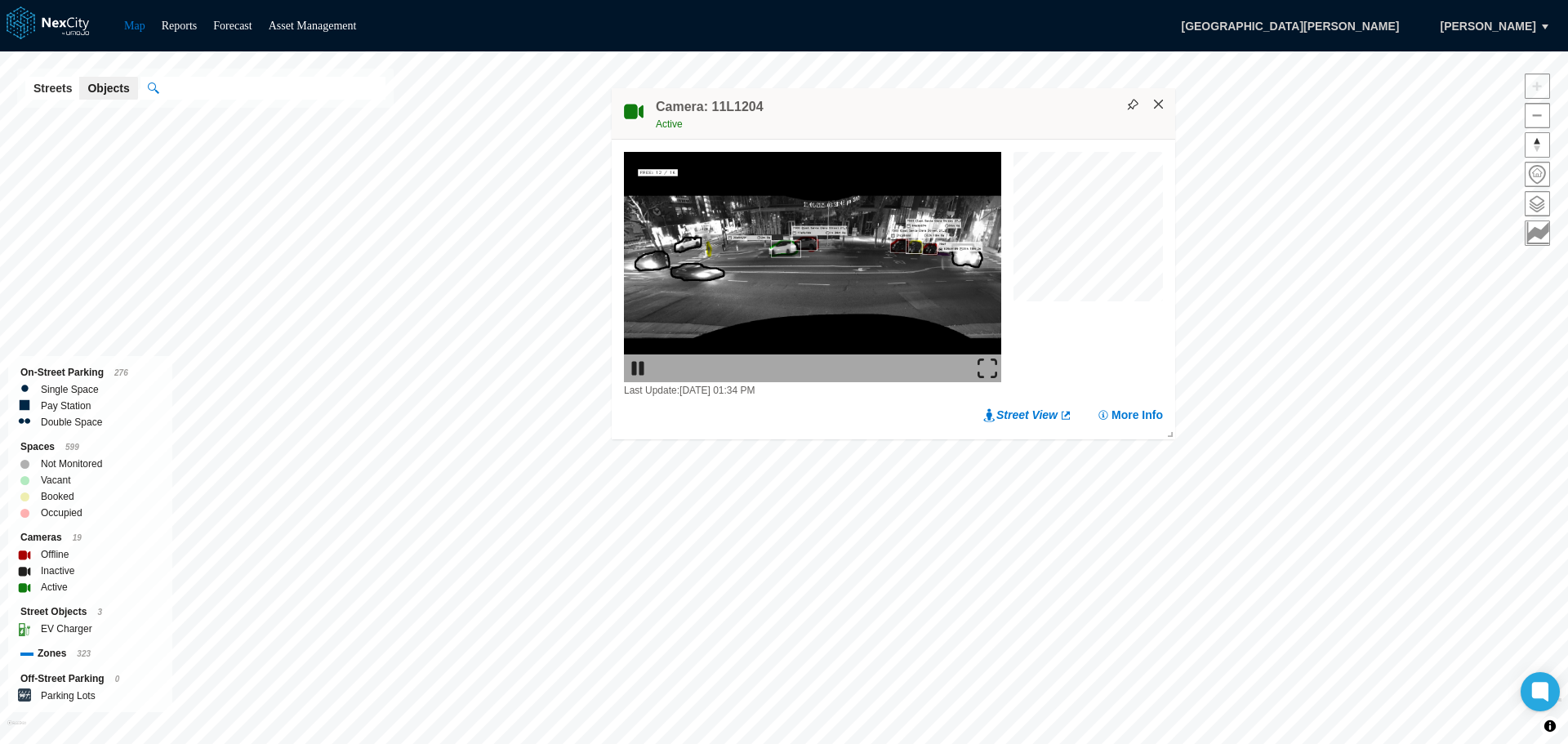
click at [1163, 100] on button "×" at bounding box center [1159, 104] width 14 height 14
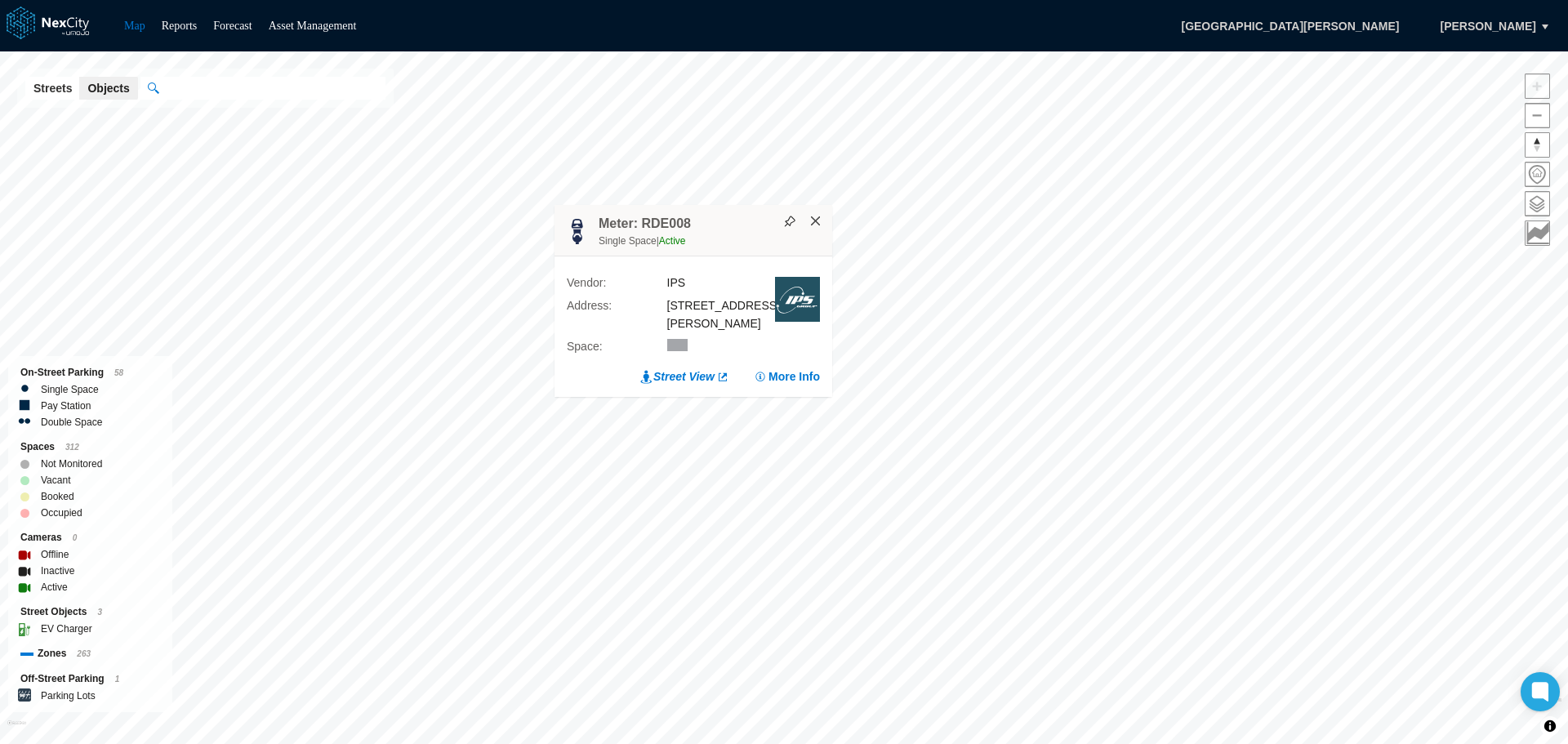
click at [819, 229] on button "×" at bounding box center [815, 221] width 14 height 14
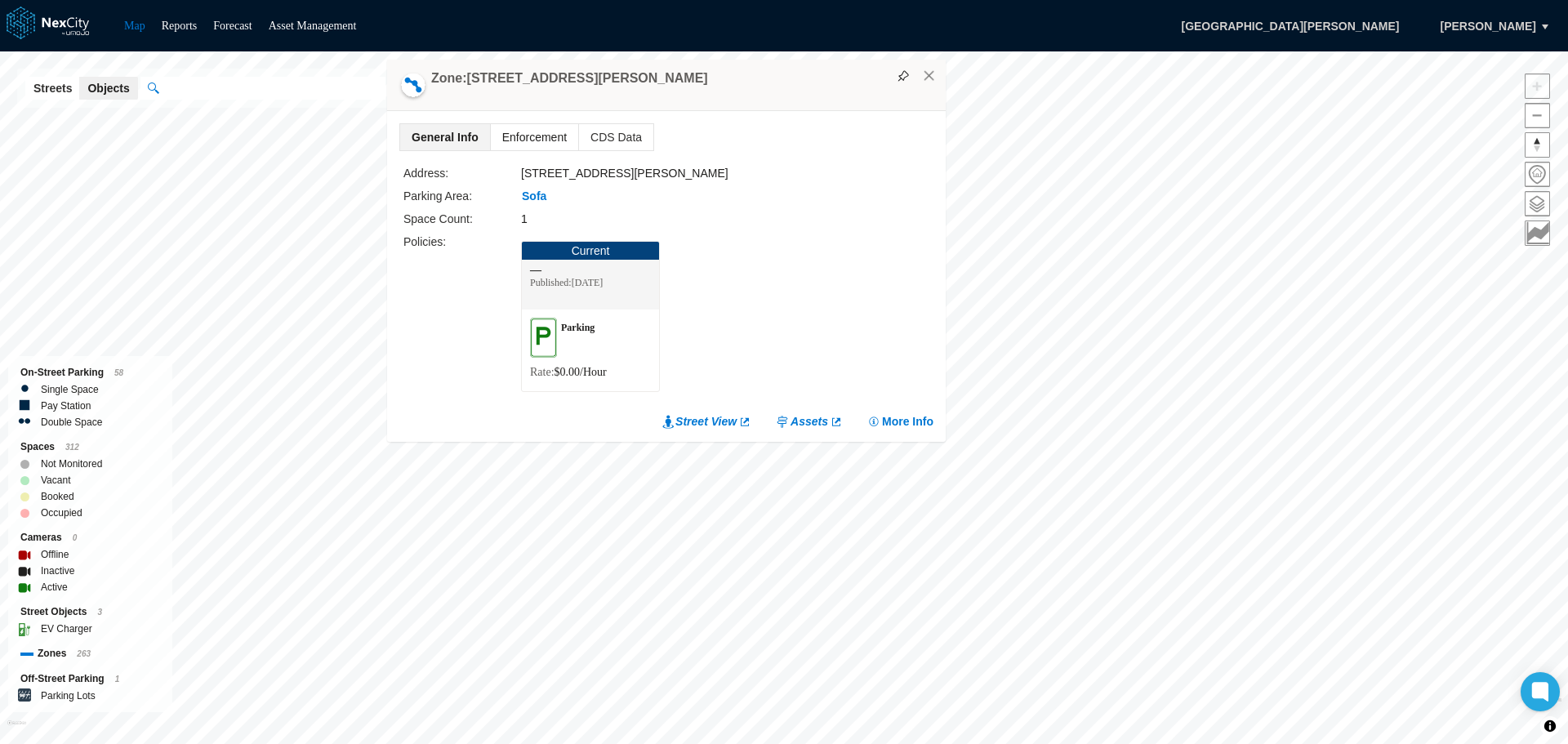
click at [537, 135] on span "Enforcement" at bounding box center [535, 137] width 88 height 26
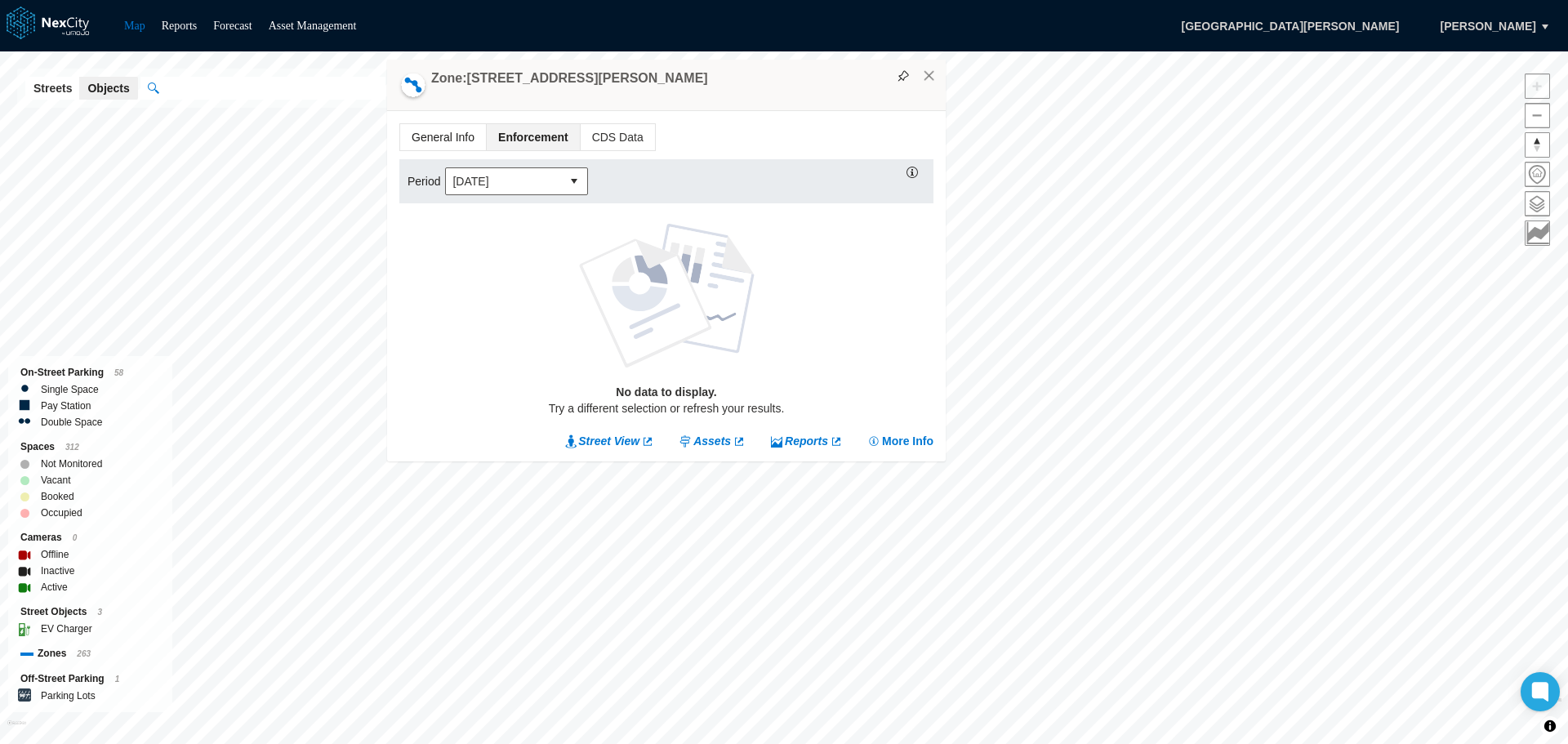
click at [441, 131] on span "General Info" at bounding box center [443, 137] width 86 height 26
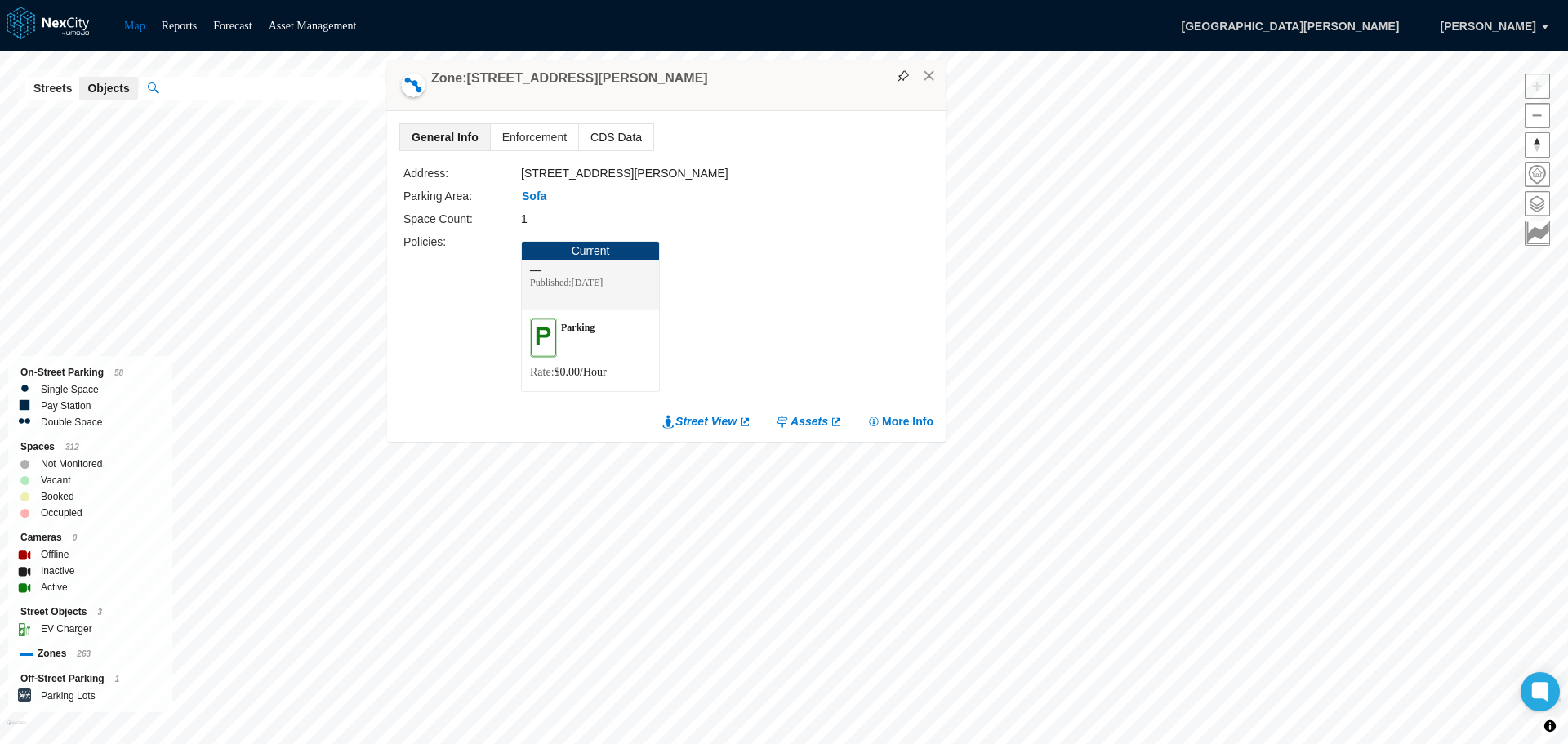
click at [614, 127] on span "CDS Data" at bounding box center [616, 137] width 74 height 26
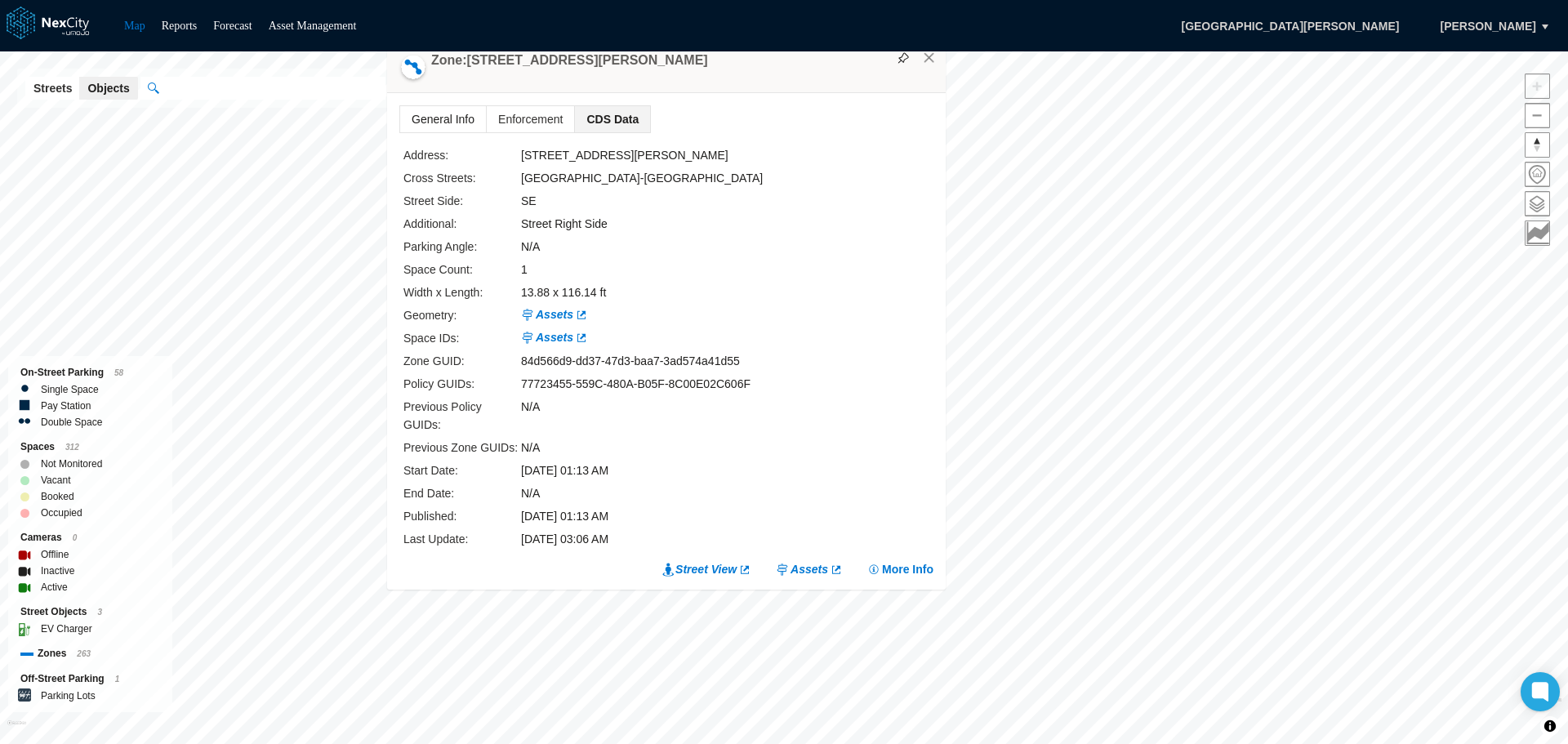
click at [428, 132] on span "General Info" at bounding box center [443, 119] width 86 height 26
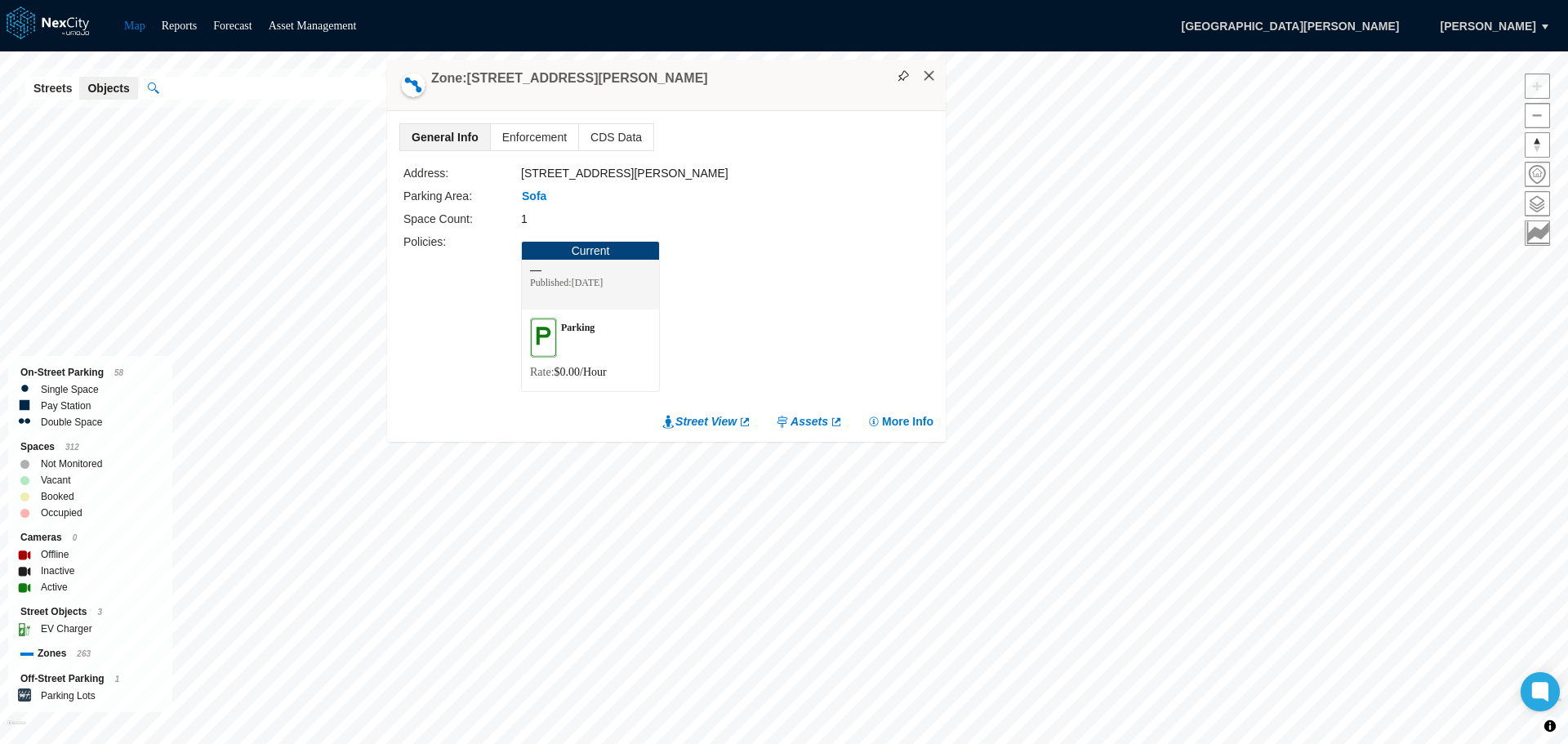
click at [929, 77] on button "×" at bounding box center [929, 75] width 14 height 14
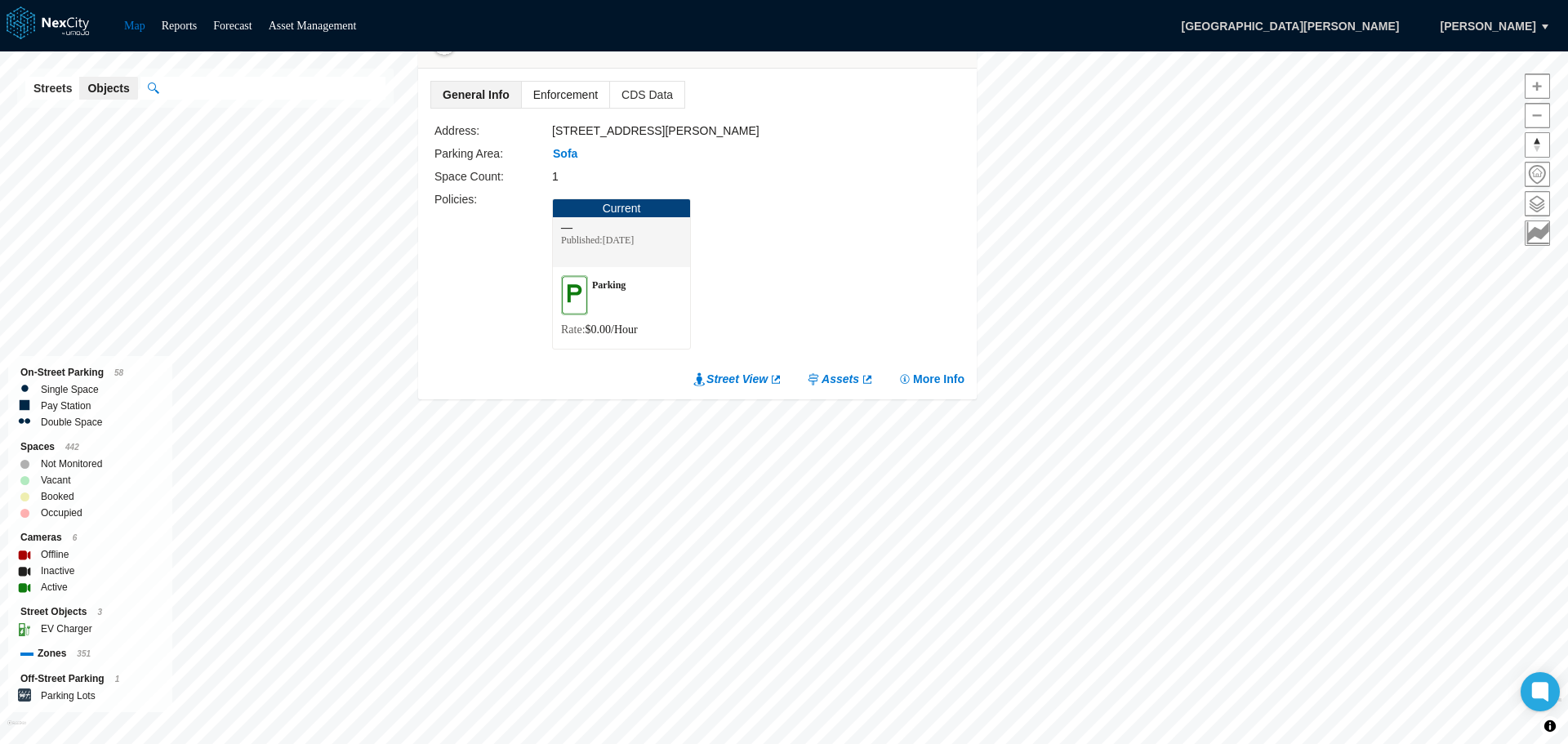
click at [584, 94] on span "Enforcement" at bounding box center [565, 95] width 88 height 26
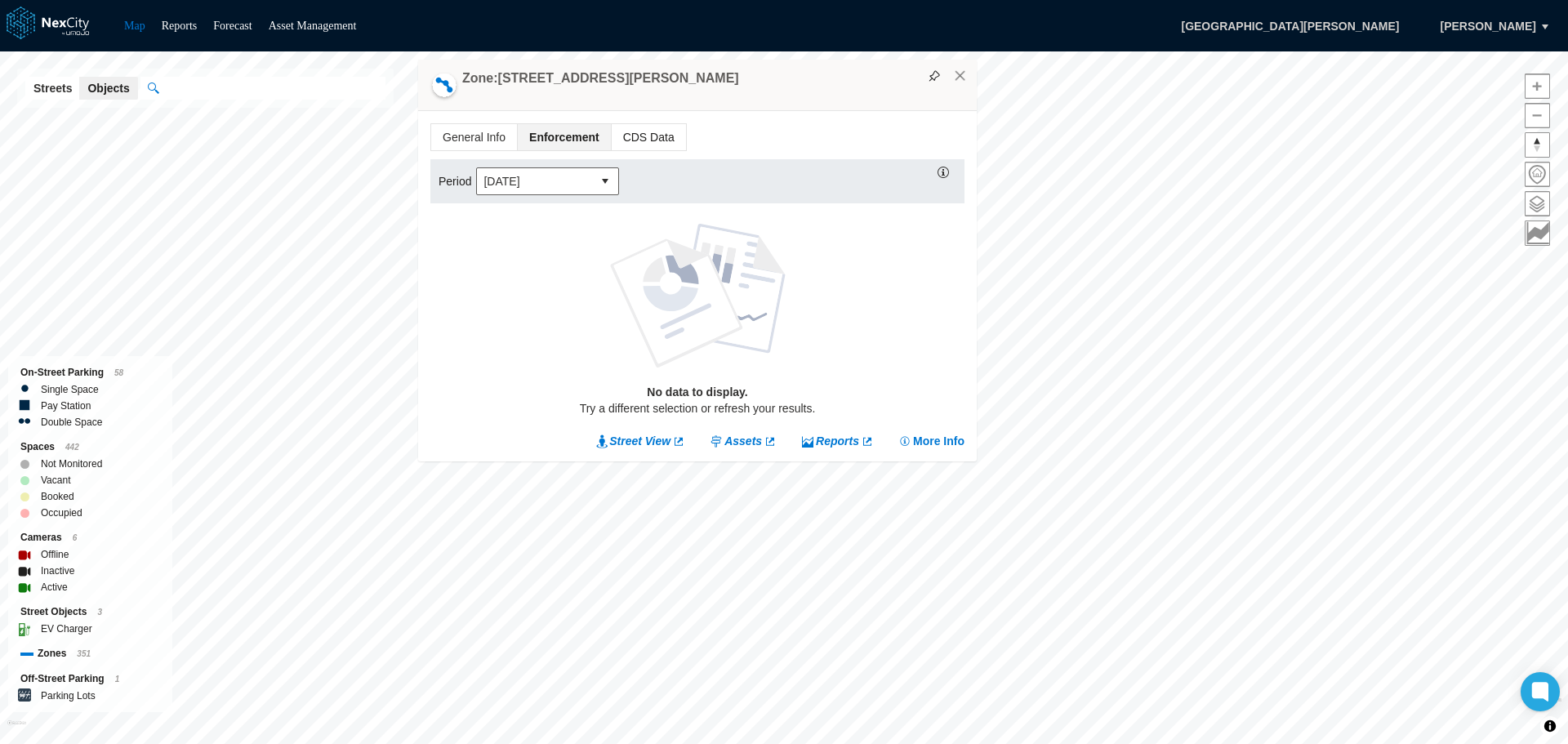
click at [636, 145] on span "CDS Data" at bounding box center [648, 137] width 74 height 26
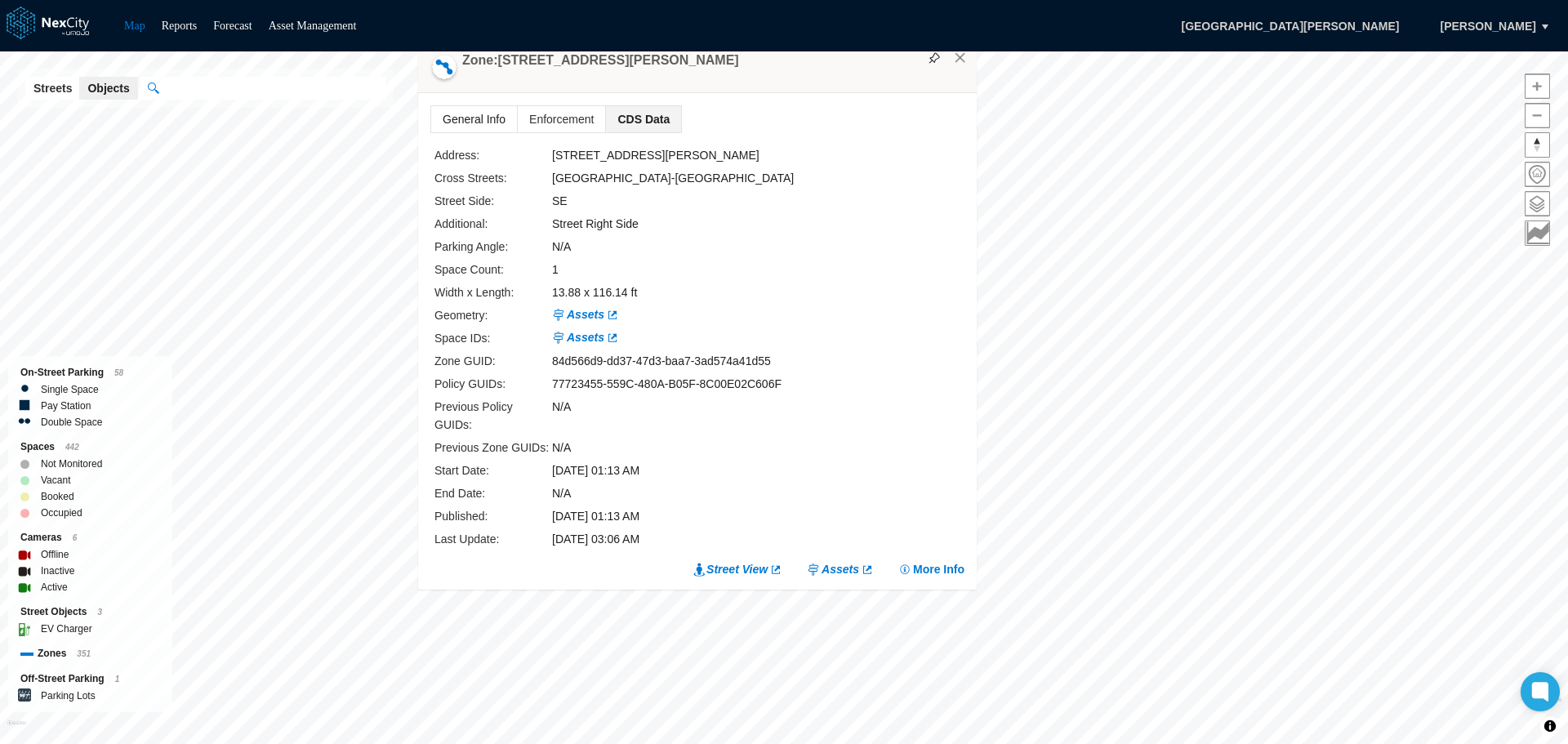
click at [459, 132] on span "General Info" at bounding box center [474, 119] width 86 height 26
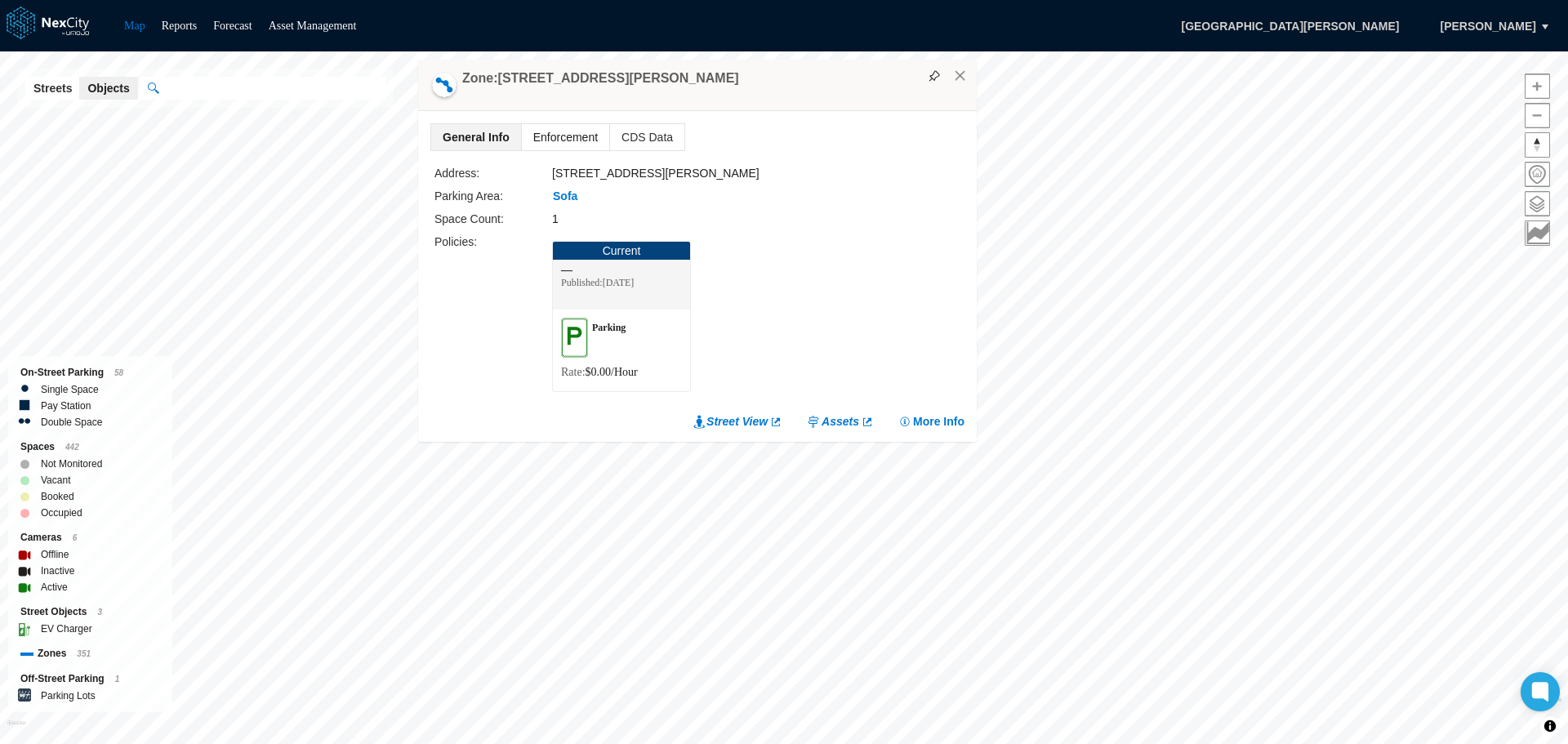
click at [572, 138] on span "Enforcement" at bounding box center [565, 137] width 88 height 26
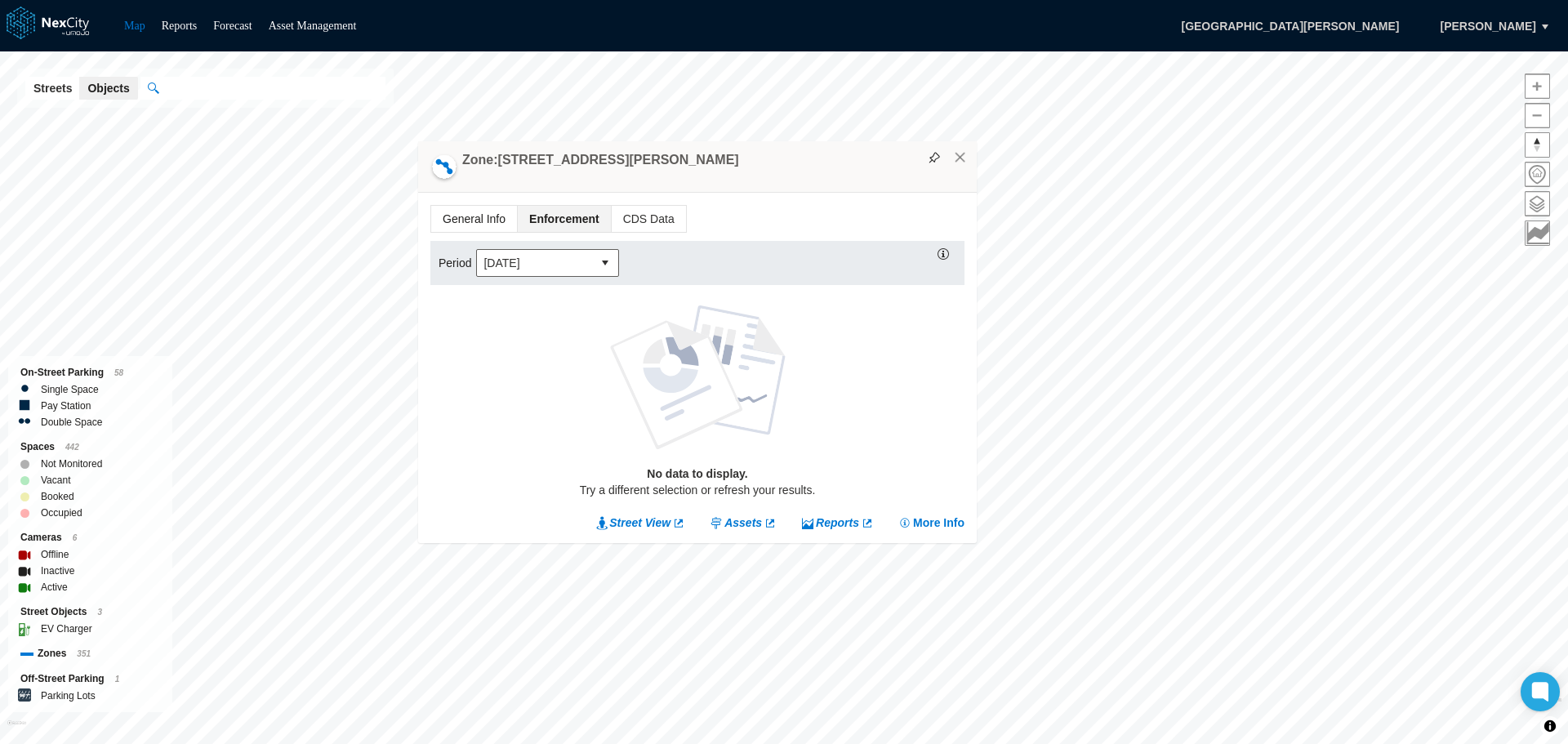
click at [485, 226] on span "General Info" at bounding box center [474, 218] width 86 height 26
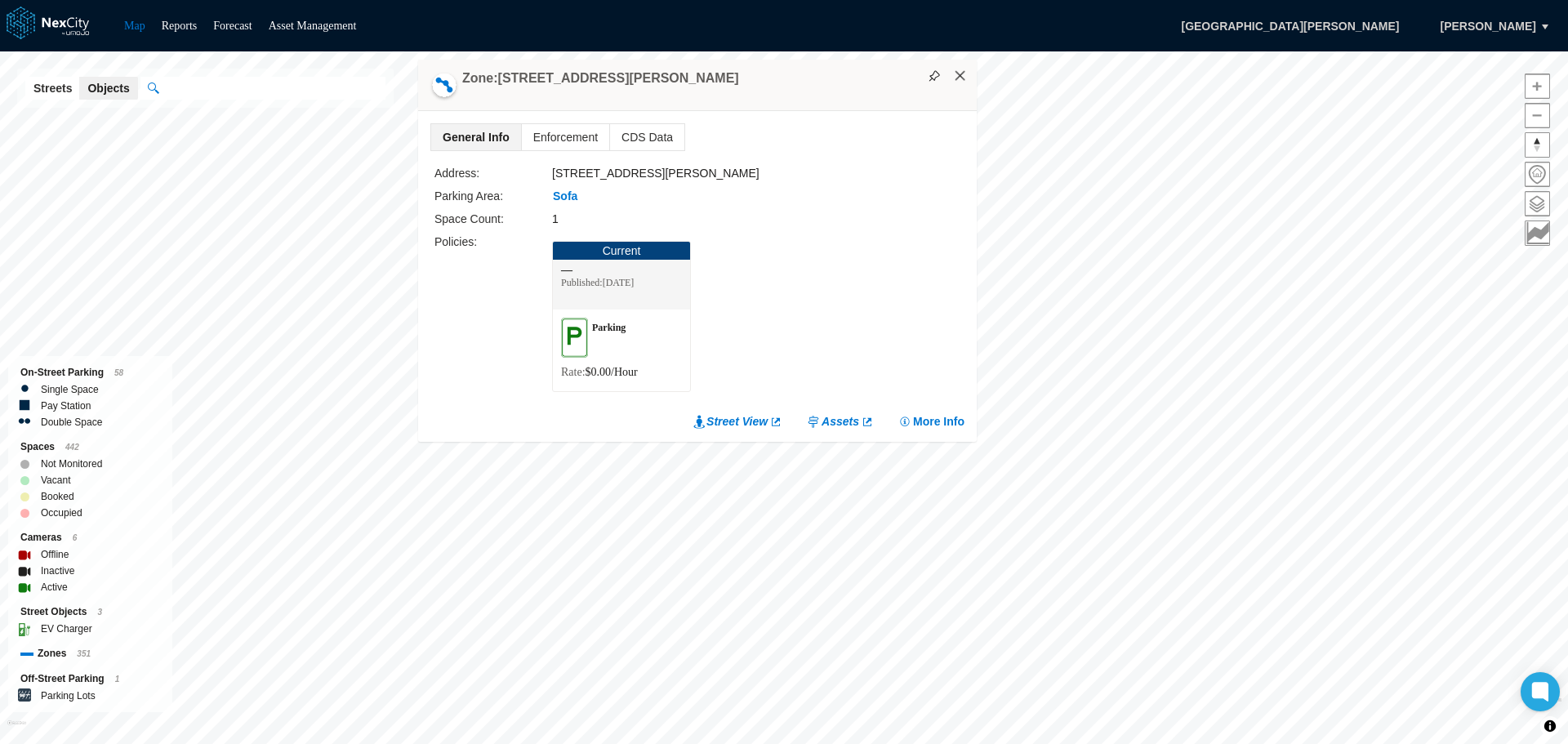
click at [966, 80] on button "×" at bounding box center [960, 75] width 14 height 14
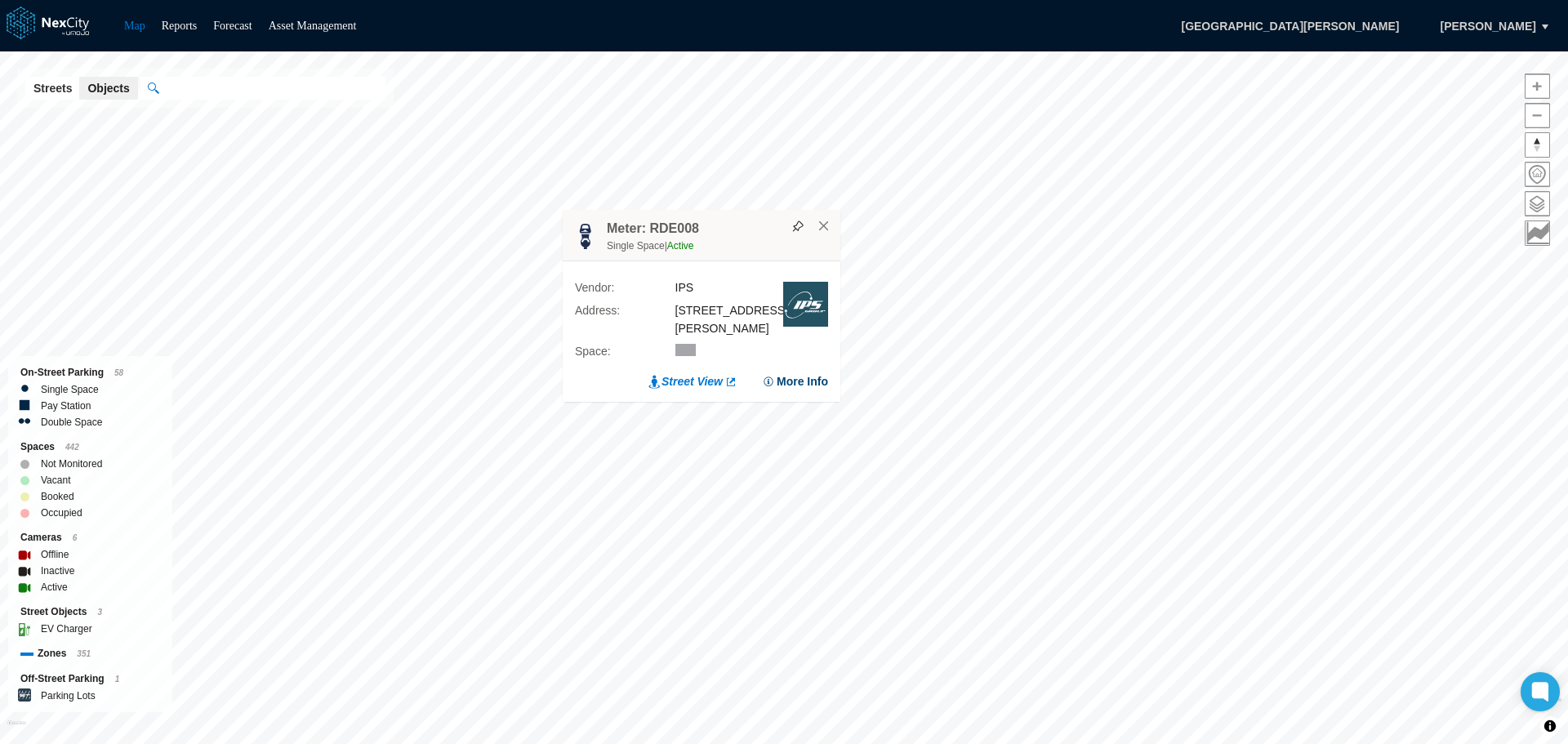
click at [821, 386] on button "More Info" at bounding box center [795, 381] width 67 height 16
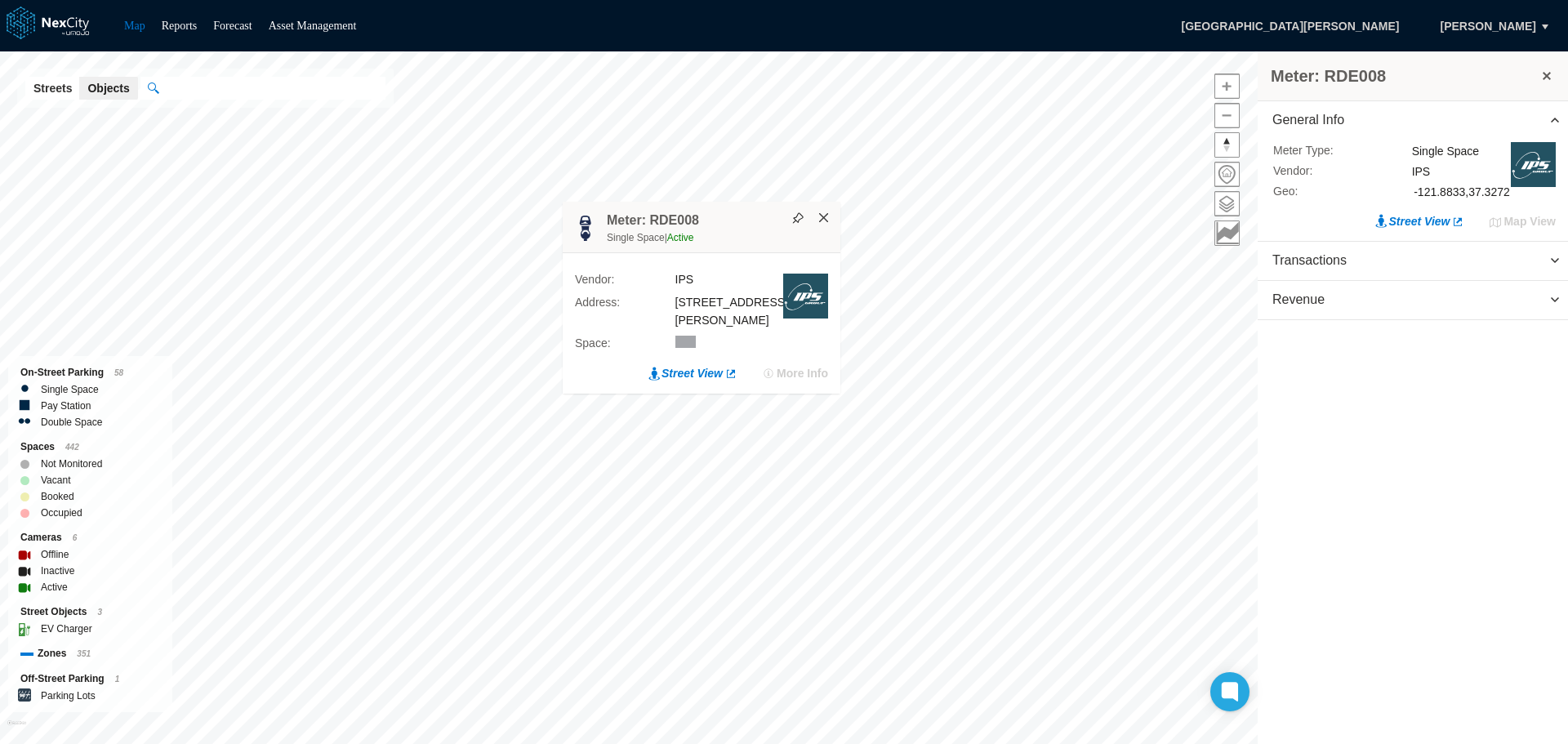
click at [828, 226] on button "×" at bounding box center [824, 217] width 14 height 14
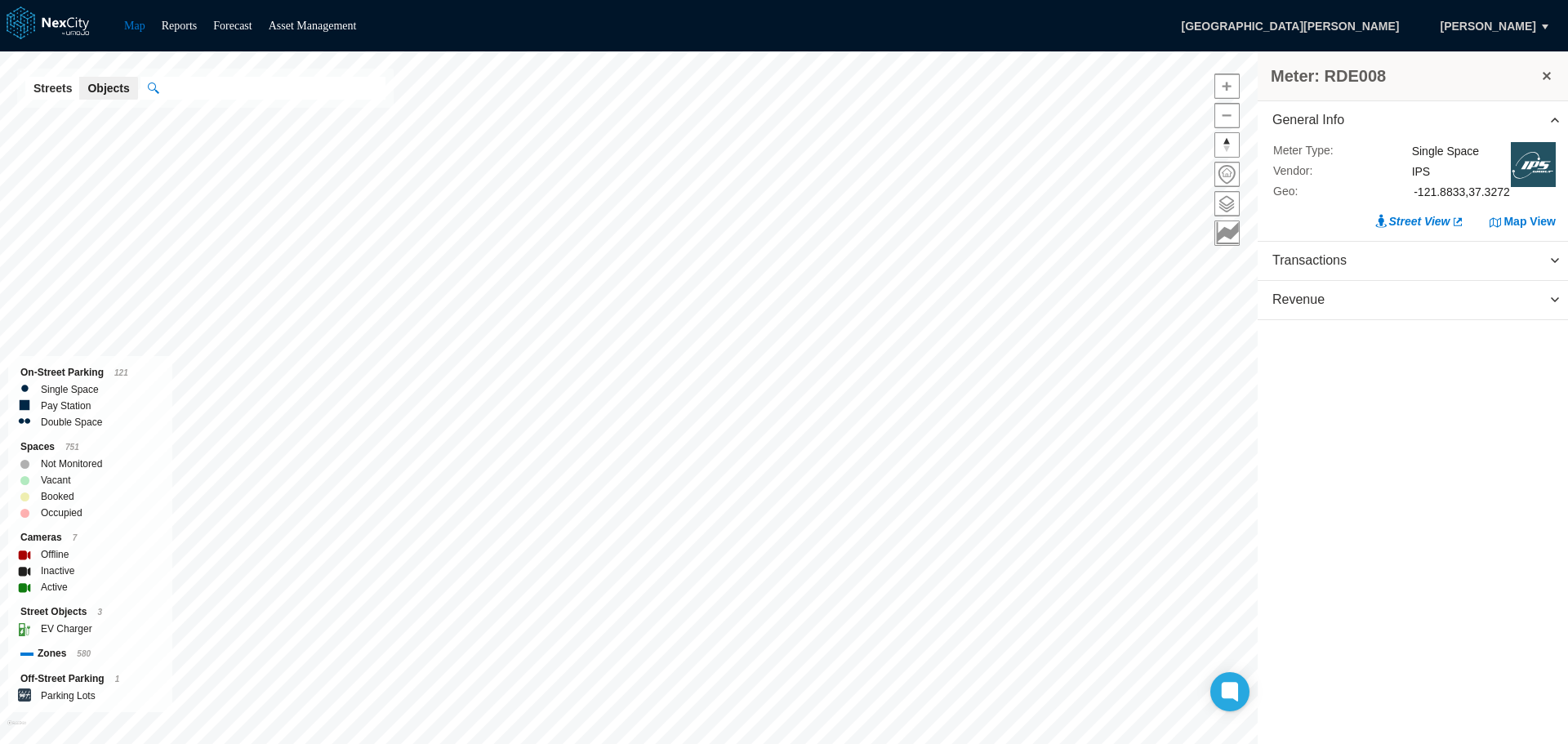
click at [1551, 70] on button at bounding box center [1547, 76] width 16 height 23
